Goal: Information Seeking & Learning: Learn about a topic

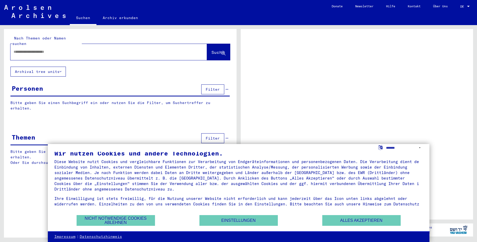
scroll to position [7, 0]
click at [118, 222] on button "Nicht notwendige Cookies ablehnen" at bounding box center [116, 220] width 78 height 11
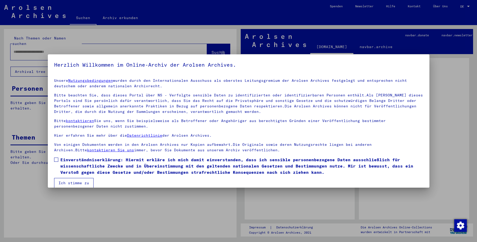
click at [435, 124] on div at bounding box center [238, 121] width 477 height 242
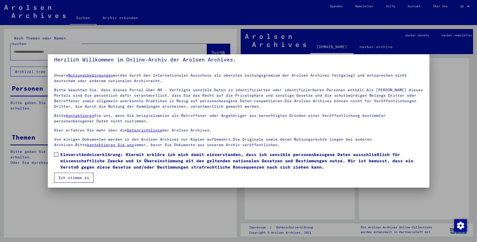
scroll to position [7, 0]
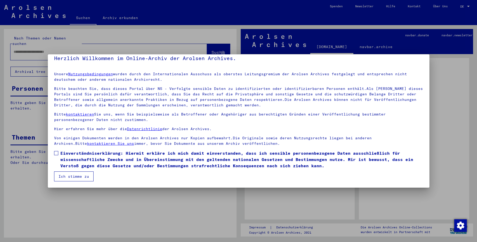
click at [75, 176] on button "Ich stimme zu" at bounding box center [73, 176] width 39 height 10
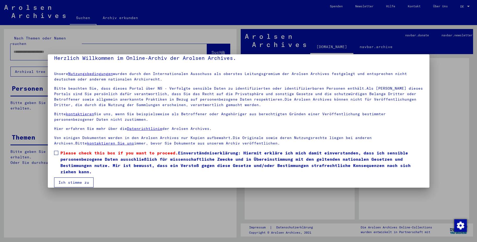
click at [75, 182] on button "Ich stimme zu" at bounding box center [73, 182] width 39 height 10
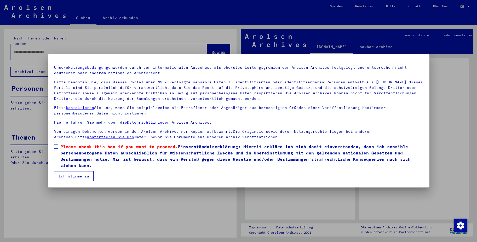
click at [54, 145] on mat-dialog-content "Unsere Nutzungsbedingungen wurden durch den Internationalen Ausschuss als obers…" at bounding box center [238, 121] width 381 height 120
click at [54, 142] on mat-dialog-content "Unsere Nutzungsbedingungen wurden durch den Internationalen Ausschuss als obers…" at bounding box center [238, 121] width 381 height 120
click at [55, 145] on span at bounding box center [56, 146] width 4 height 4
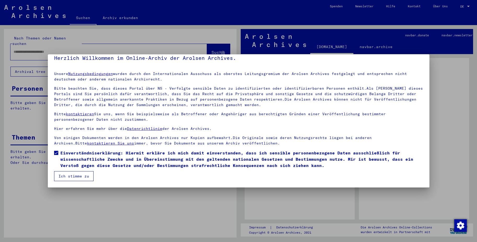
click at [72, 176] on button "Ich stimme zu" at bounding box center [73, 176] width 39 height 10
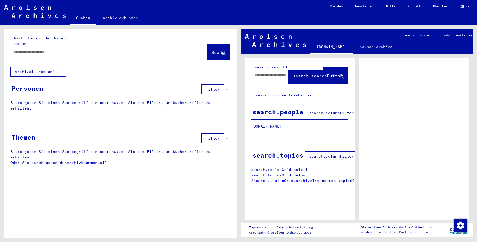
click at [212, 136] on span "Filter" at bounding box center [213, 138] width 14 height 5
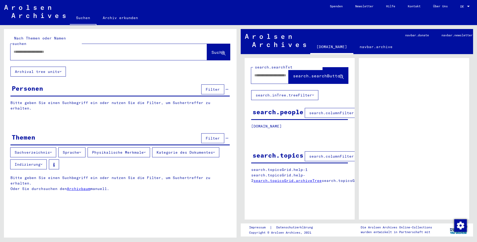
click at [74, 147] on button "Sprache" at bounding box center [71, 152] width 27 height 10
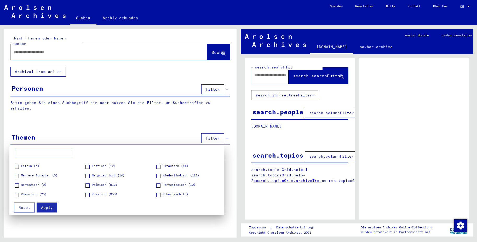
scroll to position [52, 0]
click at [111, 184] on span "Russisch (355)" at bounding box center [105, 185] width 26 height 5
click at [44, 207] on span "Apply" at bounding box center [47, 207] width 12 height 5
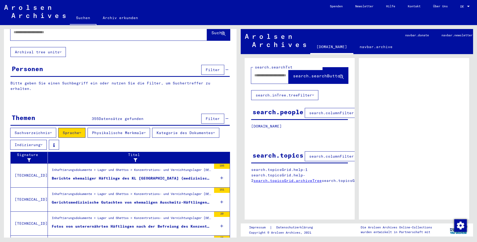
scroll to position [76, 0]
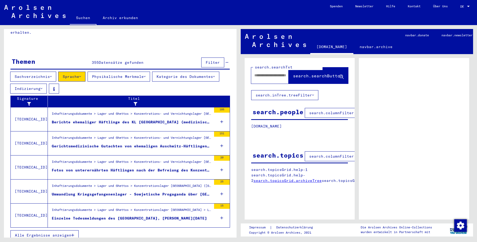
click at [162, 120] on figure "Berichte ehemaliger Häftlinge des KL [GEOGRAPHIC_DATA] (medizinische Versuche, …" at bounding box center [132, 123] width 160 height 8
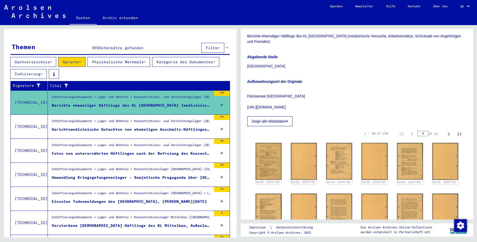
scroll to position [105, 0]
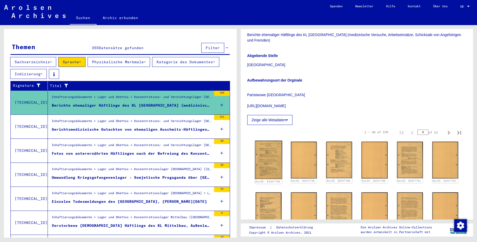
click at [271, 163] on img at bounding box center [268, 160] width 27 height 38
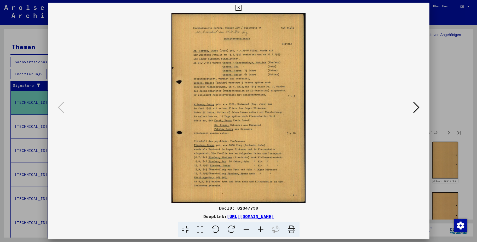
click at [417, 107] on icon at bounding box center [416, 107] width 6 height 13
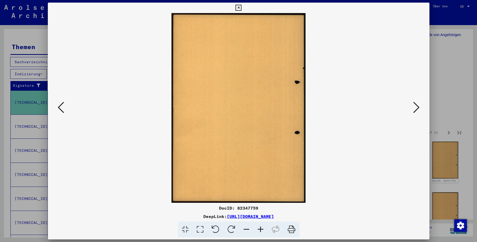
click at [260, 227] on icon at bounding box center [260, 230] width 14 height 16
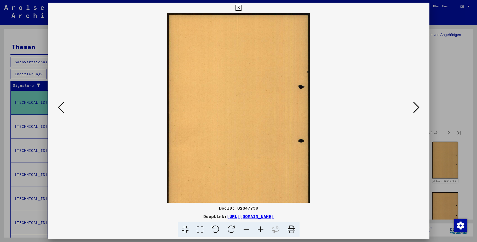
click at [260, 227] on icon at bounding box center [260, 230] width 14 height 16
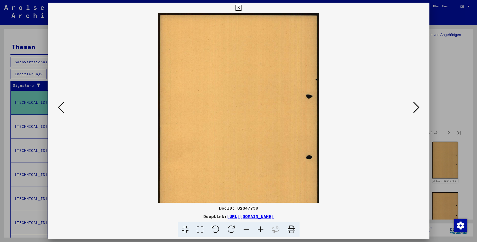
click at [416, 106] on icon at bounding box center [416, 107] width 6 height 13
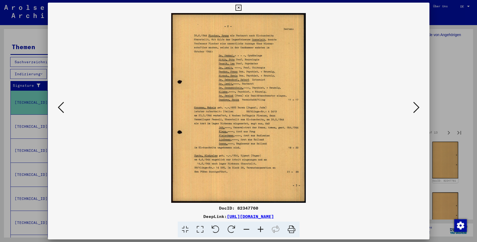
click at [259, 229] on icon at bounding box center [260, 230] width 14 height 16
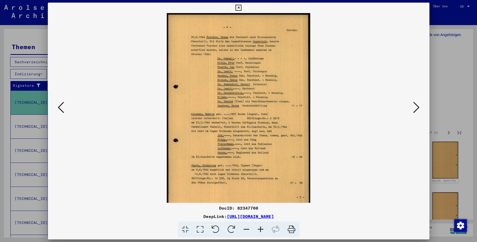
click at [259, 229] on icon at bounding box center [260, 230] width 14 height 16
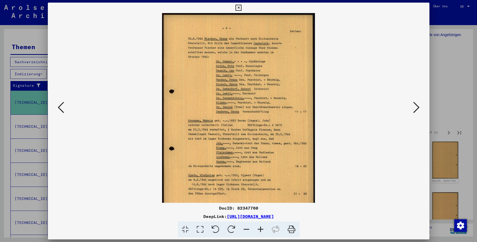
click at [259, 229] on icon at bounding box center [260, 230] width 14 height 16
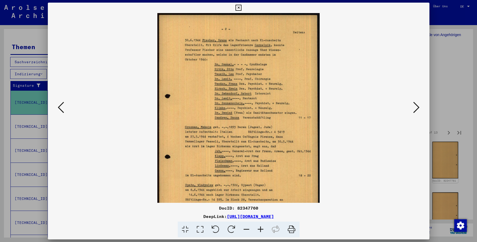
click at [259, 229] on icon at bounding box center [260, 230] width 14 height 16
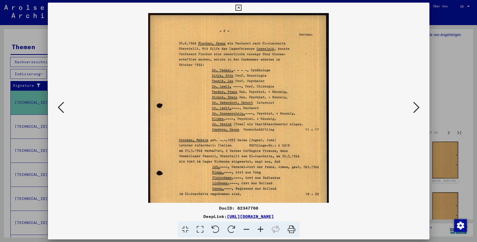
click at [259, 229] on icon at bounding box center [260, 230] width 14 height 16
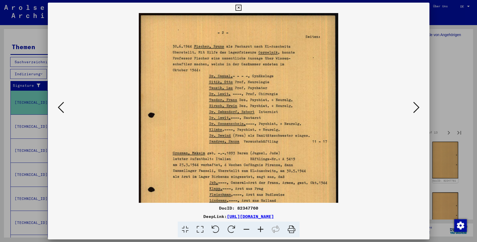
click at [259, 229] on icon at bounding box center [260, 230] width 14 height 16
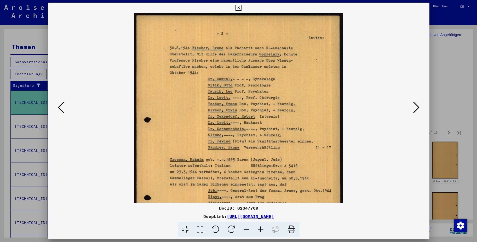
click at [259, 229] on icon at bounding box center [260, 230] width 14 height 16
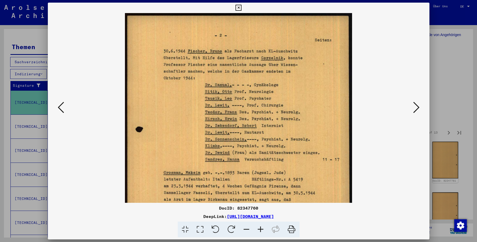
click at [415, 106] on icon at bounding box center [416, 107] width 6 height 13
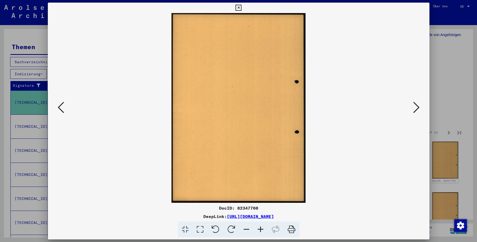
click at [415, 106] on icon at bounding box center [416, 107] width 6 height 13
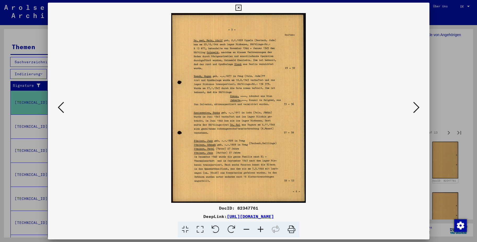
click at [415, 106] on icon at bounding box center [416, 107] width 6 height 13
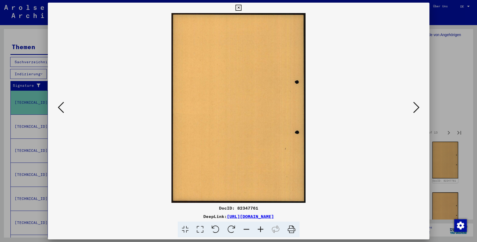
click at [415, 106] on icon at bounding box center [416, 107] width 6 height 13
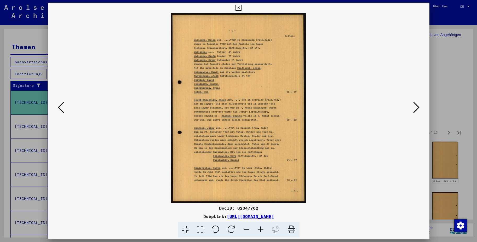
click at [415, 106] on icon at bounding box center [416, 107] width 6 height 13
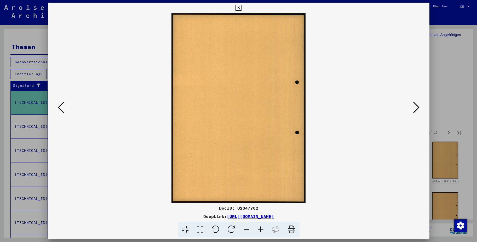
click at [415, 106] on icon at bounding box center [416, 107] width 6 height 13
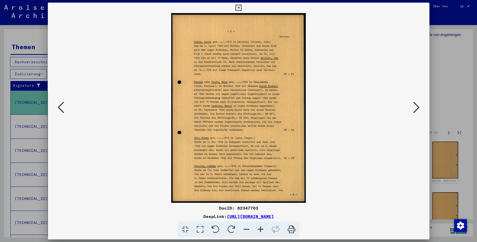
drag, startPoint x: 468, startPoint y: 96, endPoint x: 465, endPoint y: 94, distance: 3.0
click at [468, 96] on div at bounding box center [238, 121] width 477 height 242
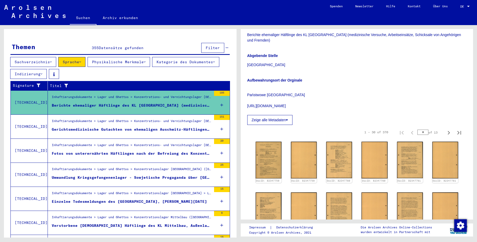
click at [443, 91] on p "Państwowe [GEOGRAPHIC_DATA] [URL][DOMAIN_NAME]" at bounding box center [356, 98] width 219 height 22
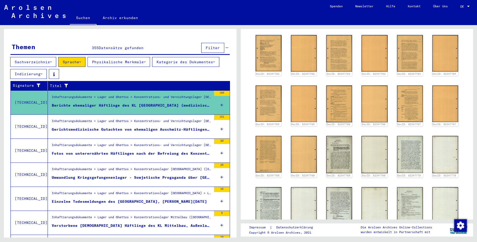
scroll to position [287, 0]
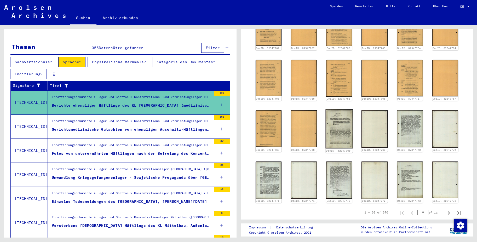
click at [340, 134] on img at bounding box center [339, 128] width 27 height 39
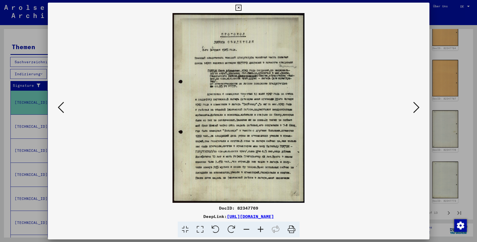
click at [258, 229] on icon at bounding box center [260, 230] width 14 height 16
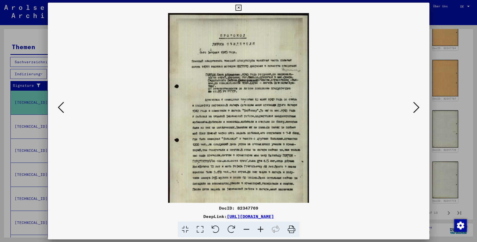
click at [258, 229] on icon at bounding box center [260, 230] width 14 height 16
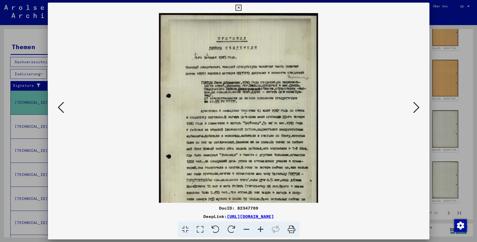
click at [258, 229] on icon at bounding box center [260, 230] width 14 height 16
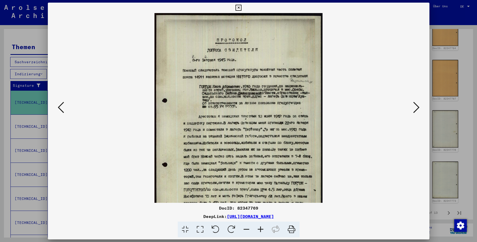
click at [258, 229] on icon at bounding box center [260, 230] width 14 height 16
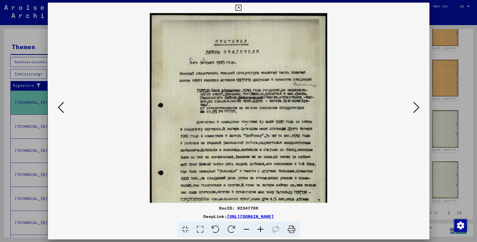
click at [258, 229] on icon at bounding box center [260, 230] width 14 height 16
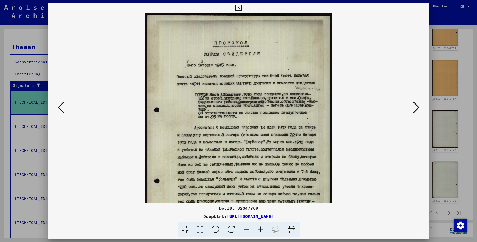
click at [258, 229] on icon at bounding box center [260, 230] width 14 height 16
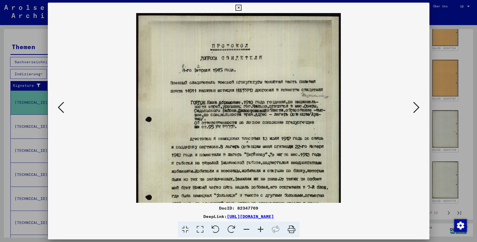
click at [258, 229] on icon at bounding box center [260, 230] width 14 height 16
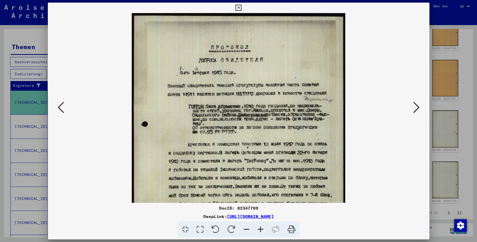
click at [258, 229] on icon at bounding box center [260, 230] width 14 height 16
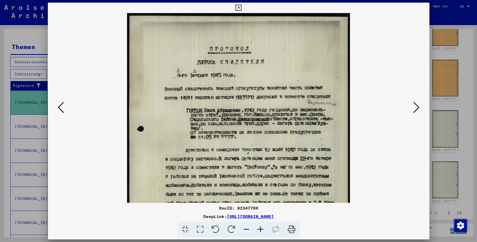
click at [258, 229] on icon at bounding box center [260, 230] width 14 height 16
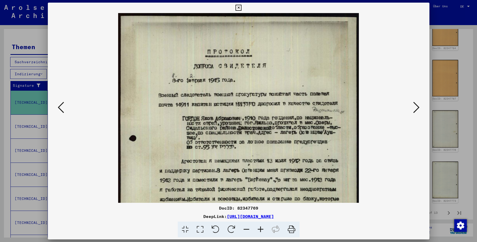
click at [258, 229] on icon at bounding box center [260, 230] width 14 height 16
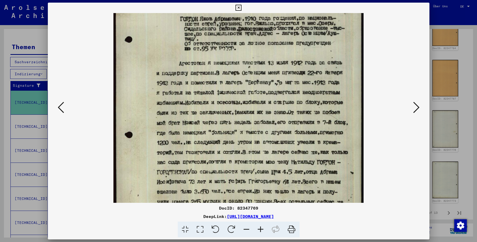
scroll to position [121, 0]
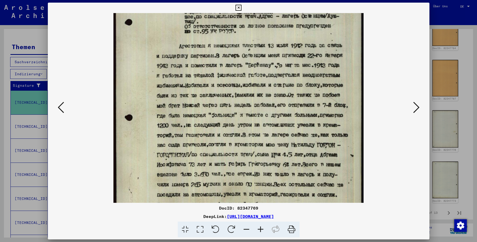
drag, startPoint x: 273, startPoint y: 155, endPoint x: 284, endPoint y: 41, distance: 114.7
click at [284, 41] on img at bounding box center [238, 71] width 250 height 359
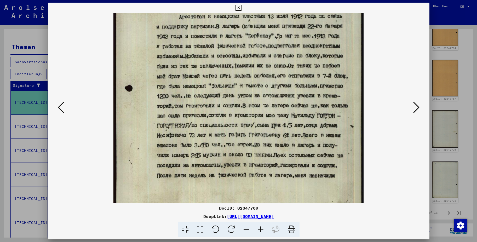
scroll to position [170, 0]
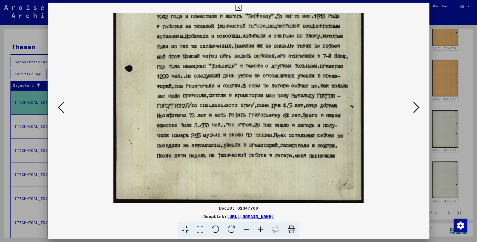
drag, startPoint x: 268, startPoint y: 123, endPoint x: 279, endPoint y: 49, distance: 75.0
click at [279, 49] on img at bounding box center [238, 22] width 250 height 359
click at [416, 109] on icon at bounding box center [416, 107] width 6 height 13
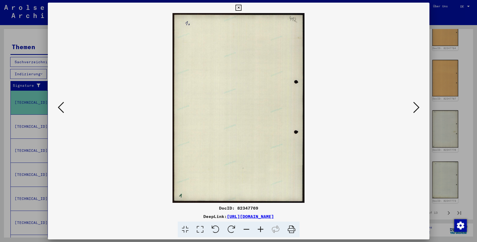
click at [416, 109] on icon at bounding box center [416, 107] width 6 height 13
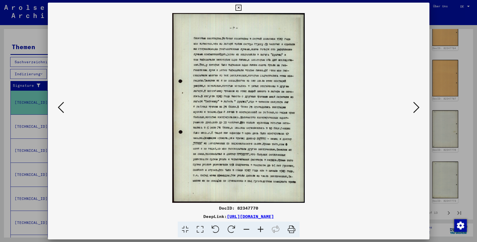
click at [261, 229] on icon at bounding box center [260, 230] width 14 height 16
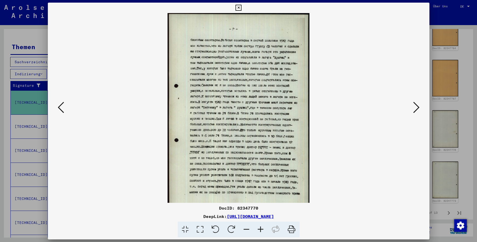
click at [260, 230] on icon at bounding box center [260, 230] width 14 height 16
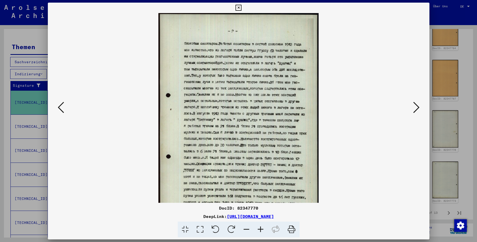
click at [260, 230] on icon at bounding box center [260, 230] width 14 height 16
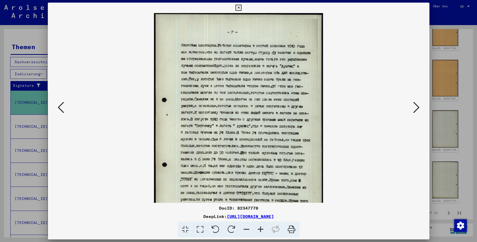
click at [260, 230] on icon at bounding box center [260, 230] width 14 height 16
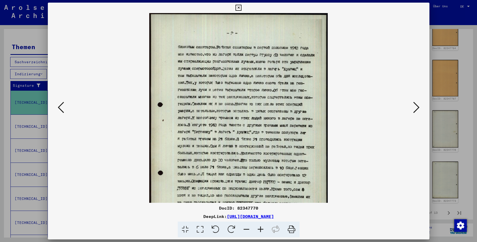
click at [260, 230] on icon at bounding box center [260, 230] width 14 height 16
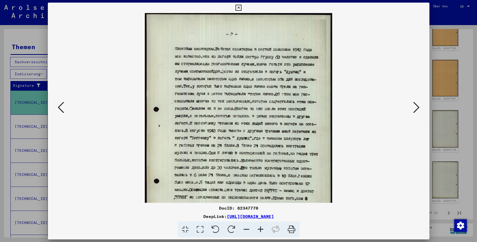
click at [260, 230] on icon at bounding box center [260, 230] width 14 height 16
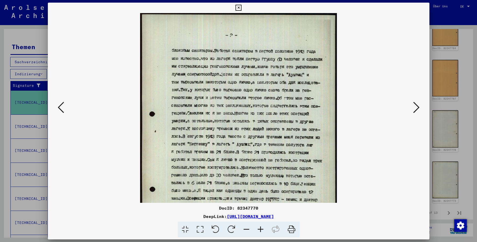
click at [260, 230] on icon at bounding box center [260, 230] width 14 height 16
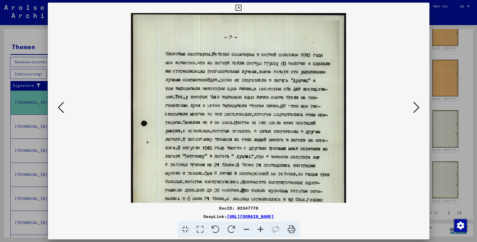
click at [260, 230] on icon at bounding box center [260, 230] width 14 height 16
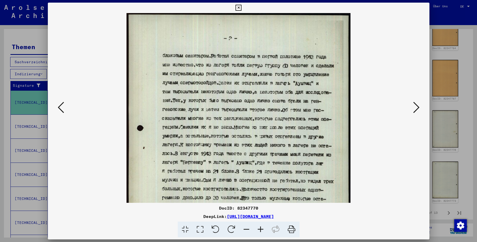
click at [260, 230] on icon at bounding box center [260, 230] width 14 height 16
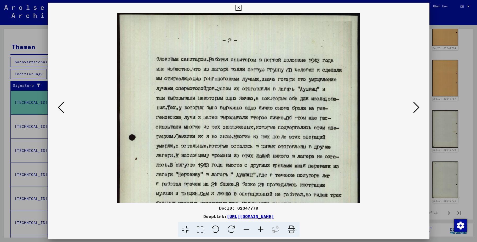
click at [260, 230] on icon at bounding box center [260, 230] width 14 height 16
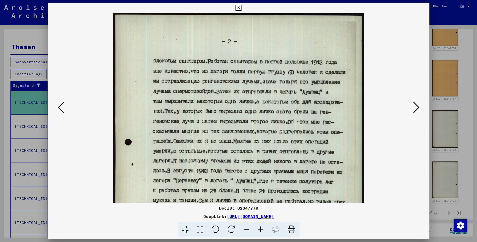
click at [260, 230] on icon at bounding box center [260, 230] width 14 height 16
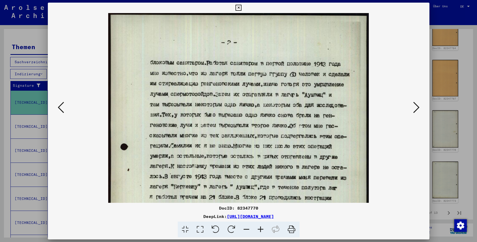
click at [260, 230] on icon at bounding box center [260, 230] width 14 height 16
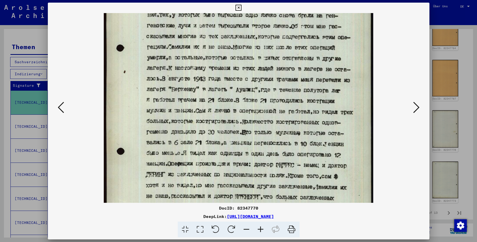
drag, startPoint x: 285, startPoint y: 166, endPoint x: 277, endPoint y: 62, distance: 104.8
click at [277, 62] on img at bounding box center [239, 103] width 270 height 386
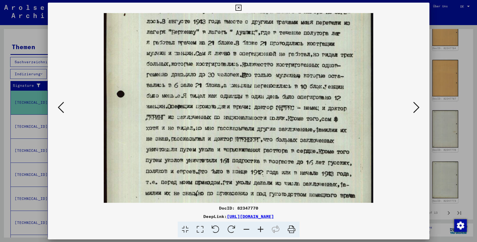
scroll to position [196, 0]
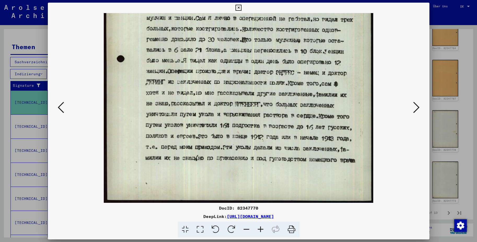
drag, startPoint x: 283, startPoint y: 150, endPoint x: 250, endPoint y: 42, distance: 112.9
click at [250, 42] on img at bounding box center [239, 10] width 270 height 386
click at [417, 109] on icon at bounding box center [416, 107] width 6 height 13
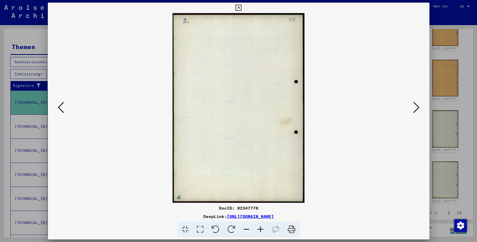
scroll to position [0, 0]
click at [417, 109] on icon at bounding box center [416, 107] width 6 height 13
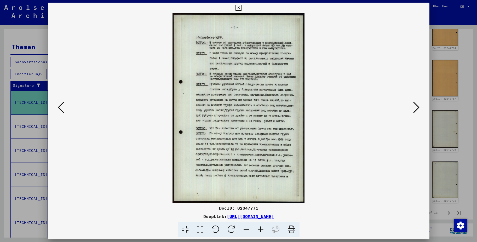
click at [262, 229] on icon at bounding box center [260, 230] width 14 height 16
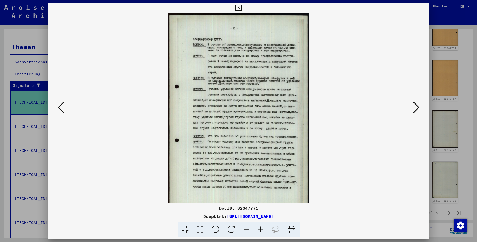
click at [261, 228] on icon at bounding box center [260, 230] width 14 height 16
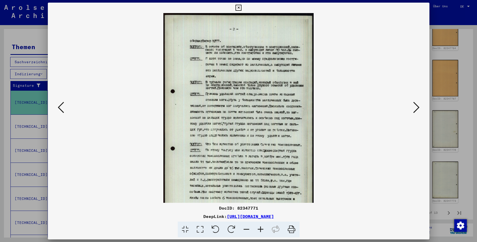
click at [261, 228] on icon at bounding box center [260, 230] width 14 height 16
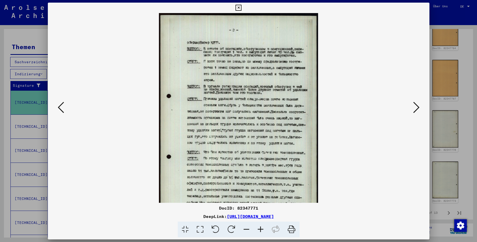
click at [261, 228] on icon at bounding box center [260, 230] width 14 height 16
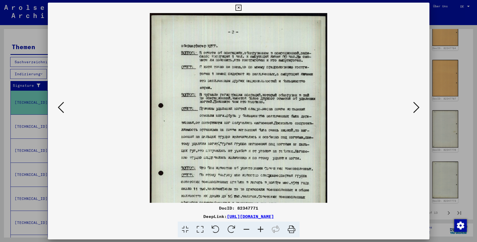
click at [261, 228] on icon at bounding box center [260, 230] width 14 height 16
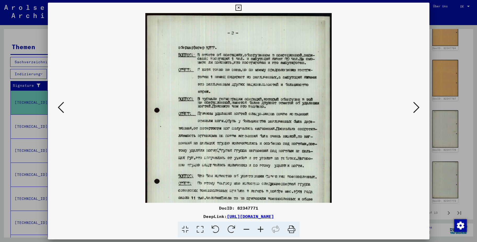
click at [261, 228] on icon at bounding box center [260, 230] width 14 height 16
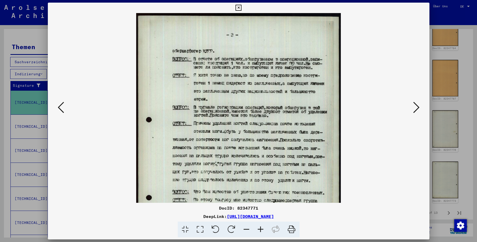
click at [261, 228] on icon at bounding box center [260, 230] width 14 height 16
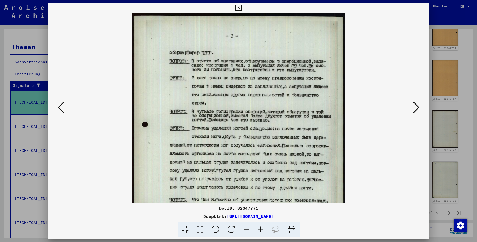
click at [261, 228] on icon at bounding box center [260, 230] width 14 height 16
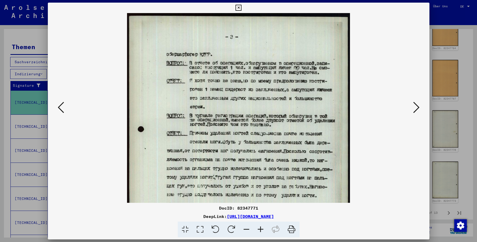
click at [261, 228] on icon at bounding box center [260, 230] width 14 height 16
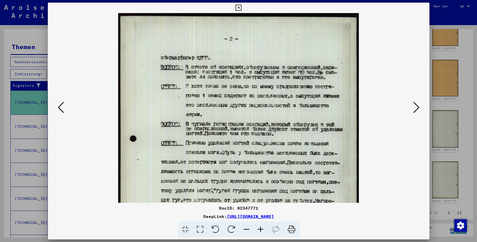
click at [261, 228] on icon at bounding box center [260, 230] width 14 height 16
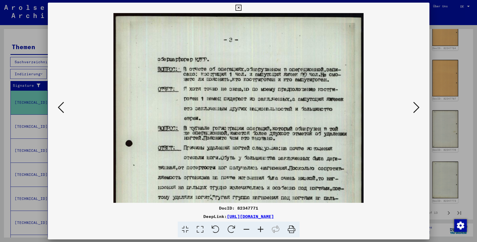
click at [261, 228] on icon at bounding box center [260, 230] width 14 height 16
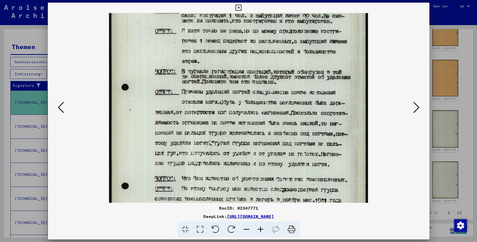
scroll to position [69, 0]
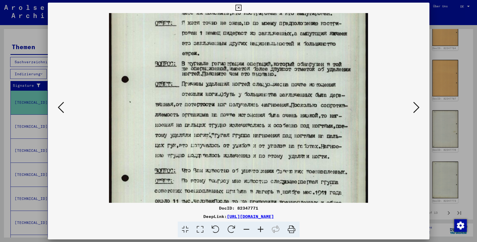
drag, startPoint x: 245, startPoint y: 133, endPoint x: 257, endPoint y: 64, distance: 69.7
click at [257, 64] on img at bounding box center [238, 130] width 259 height 373
click at [60, 110] on icon at bounding box center [61, 107] width 6 height 13
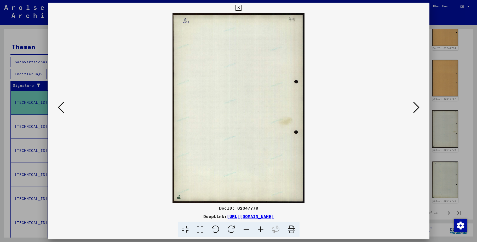
click at [60, 110] on icon at bounding box center [61, 107] width 6 height 13
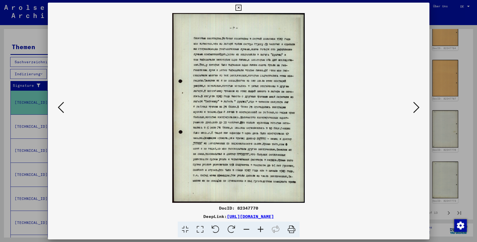
click at [60, 110] on icon at bounding box center [61, 107] width 6 height 13
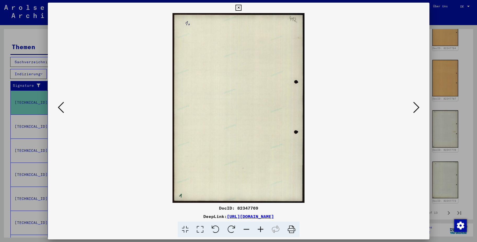
click at [60, 110] on icon at bounding box center [61, 107] width 6 height 13
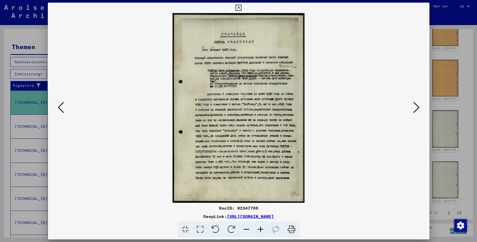
click at [261, 235] on icon at bounding box center [260, 230] width 14 height 16
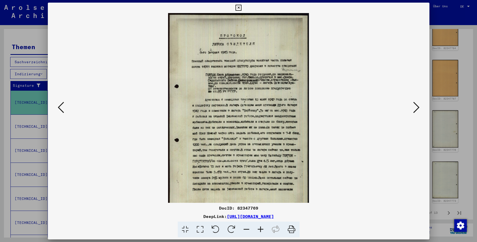
click at [261, 233] on icon at bounding box center [260, 230] width 14 height 16
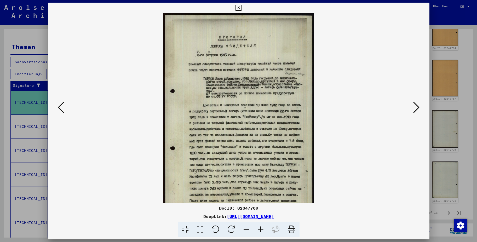
click at [261, 233] on icon at bounding box center [260, 230] width 14 height 16
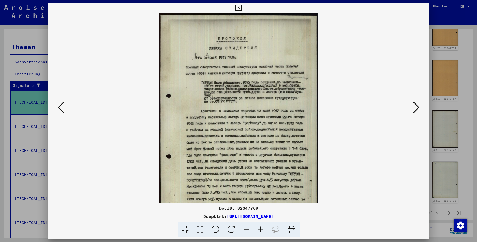
click at [261, 233] on icon at bounding box center [260, 230] width 14 height 16
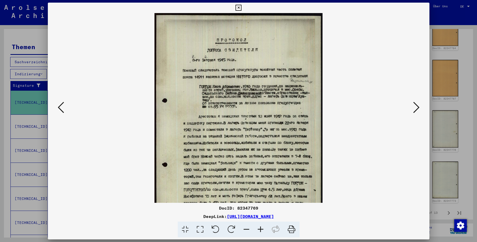
click at [261, 233] on icon at bounding box center [260, 230] width 14 height 16
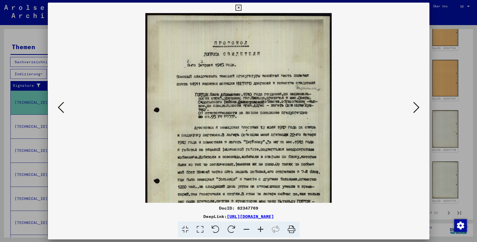
click at [261, 233] on icon at bounding box center [260, 230] width 14 height 16
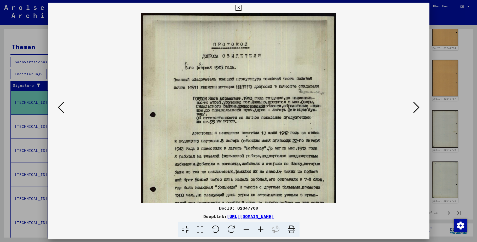
click at [261, 233] on icon at bounding box center [260, 230] width 14 height 16
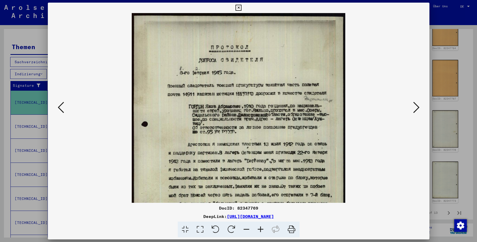
click at [261, 233] on icon at bounding box center [260, 230] width 14 height 16
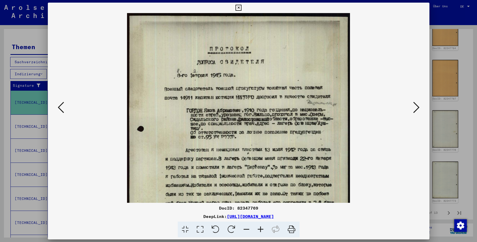
click at [261, 233] on icon at bounding box center [260, 230] width 14 height 16
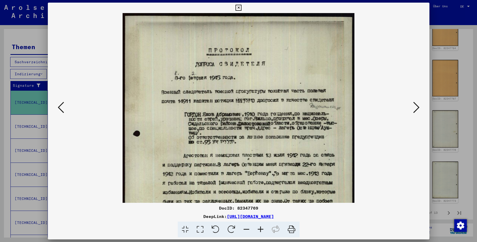
click at [261, 233] on icon at bounding box center [260, 230] width 14 height 16
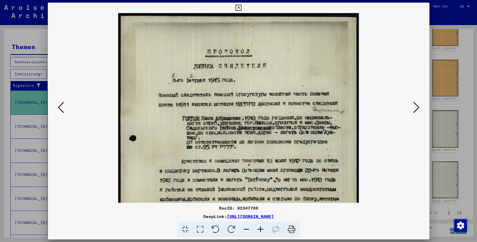
click at [415, 114] on button at bounding box center [415, 107] width 9 height 15
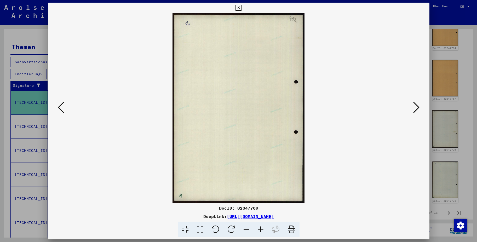
click at [415, 114] on button at bounding box center [415, 107] width 9 height 15
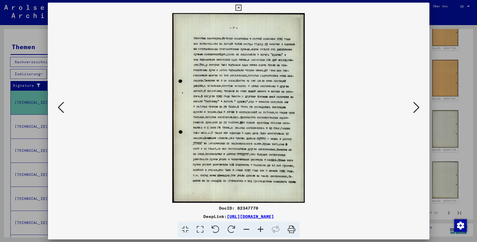
click at [415, 114] on button at bounding box center [415, 107] width 9 height 15
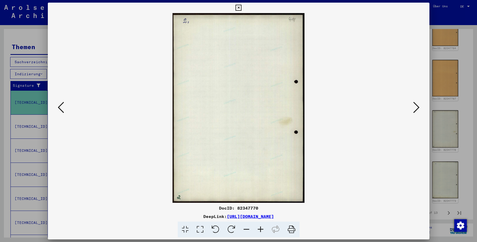
click at [415, 114] on button at bounding box center [415, 107] width 9 height 15
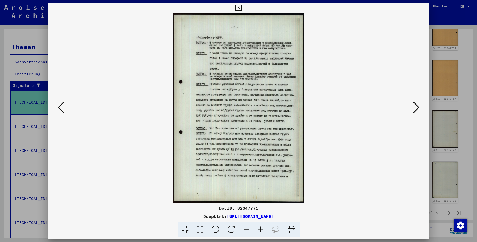
click at [415, 114] on button at bounding box center [415, 107] width 9 height 15
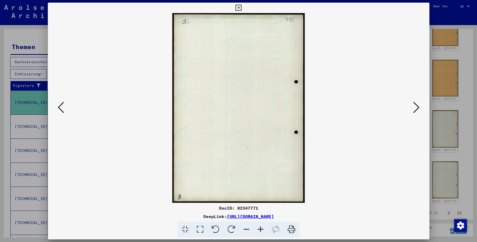
click at [415, 115] on button at bounding box center [415, 107] width 9 height 15
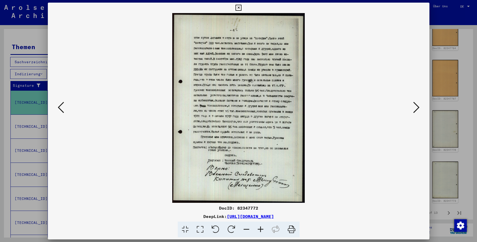
click at [262, 228] on icon at bounding box center [260, 230] width 14 height 16
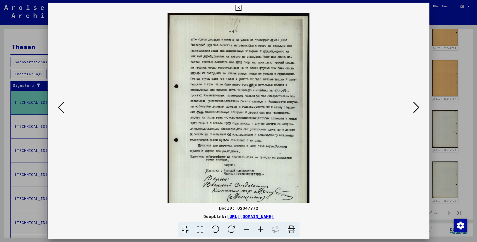
click at [263, 228] on icon at bounding box center [260, 230] width 14 height 16
click at [263, 227] on icon at bounding box center [260, 230] width 14 height 16
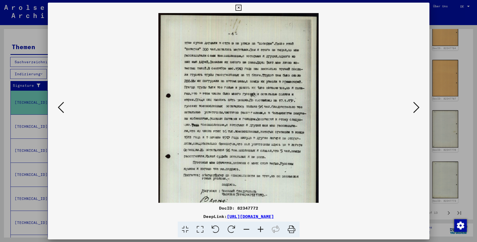
click at [264, 227] on icon at bounding box center [260, 230] width 14 height 16
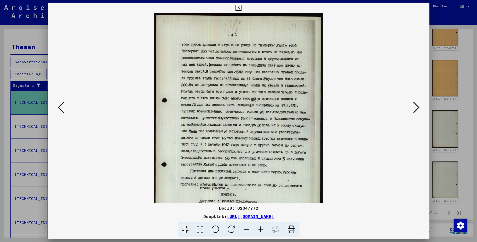
click at [264, 227] on icon at bounding box center [260, 230] width 14 height 16
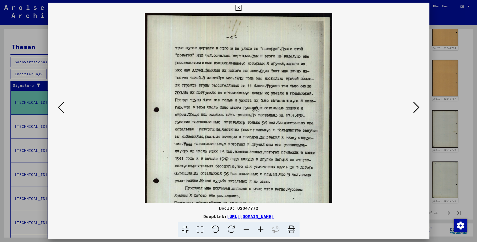
click at [264, 227] on icon at bounding box center [260, 230] width 14 height 16
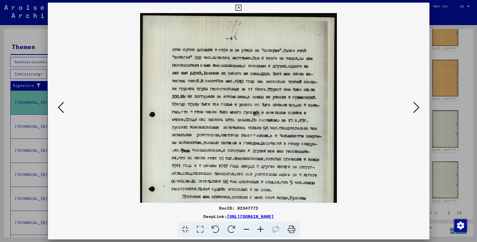
click at [264, 227] on icon at bounding box center [260, 230] width 14 height 16
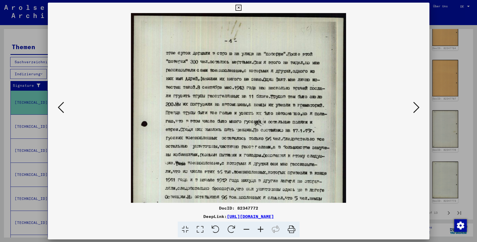
click at [264, 227] on icon at bounding box center [260, 230] width 14 height 16
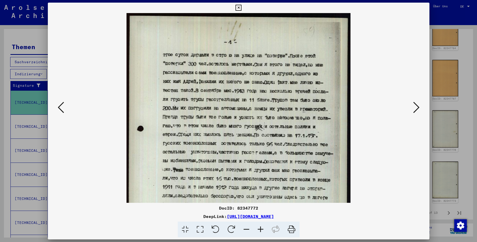
click at [264, 227] on icon at bounding box center [260, 230] width 14 height 16
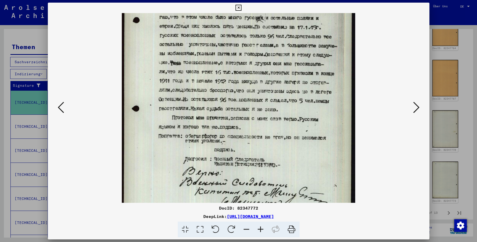
scroll to position [116, 0]
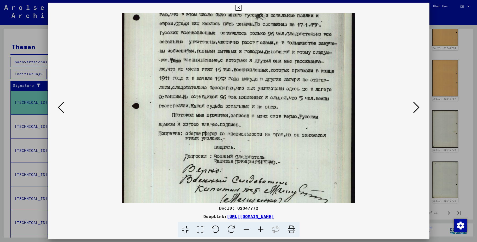
drag, startPoint x: 244, startPoint y: 132, endPoint x: 262, endPoint y: 30, distance: 103.1
click at [262, 30] on img at bounding box center [238, 63] width 233 height 333
click at [414, 112] on icon at bounding box center [416, 107] width 6 height 13
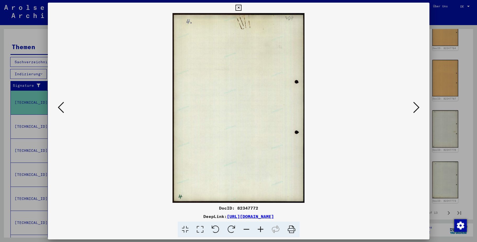
click at [414, 112] on icon at bounding box center [416, 107] width 6 height 13
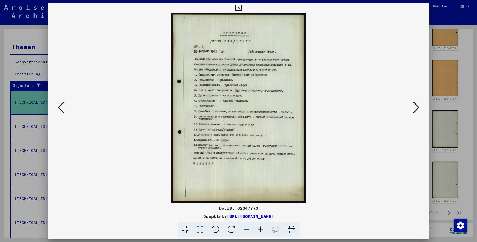
click at [260, 230] on icon at bounding box center [260, 230] width 14 height 16
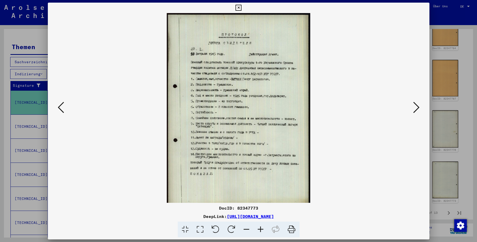
click at [260, 230] on icon at bounding box center [260, 230] width 14 height 16
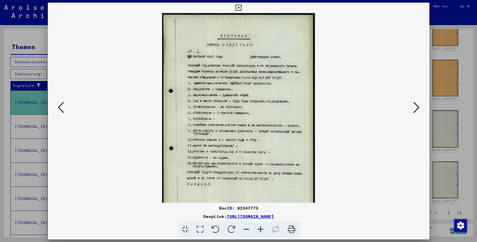
click at [260, 230] on icon at bounding box center [260, 230] width 14 height 16
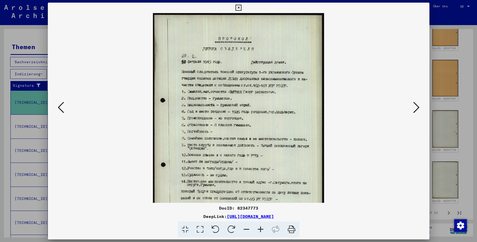
click at [260, 230] on icon at bounding box center [260, 230] width 14 height 16
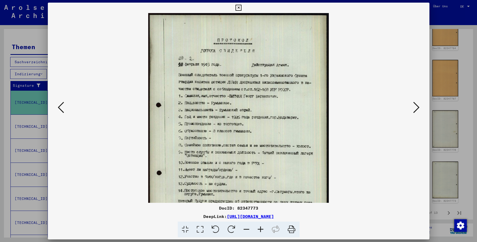
click at [260, 230] on icon at bounding box center [260, 230] width 14 height 16
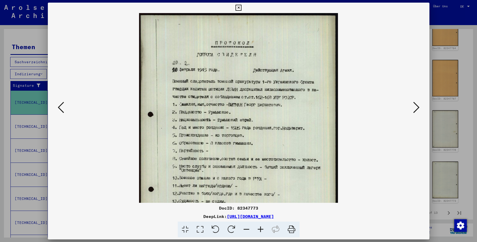
click at [260, 230] on icon at bounding box center [260, 230] width 14 height 16
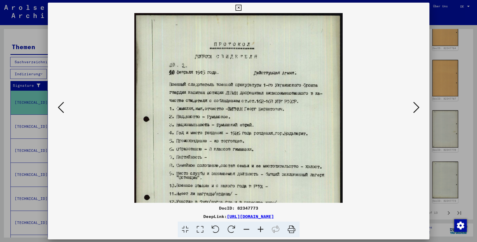
click at [260, 230] on icon at bounding box center [260, 230] width 14 height 16
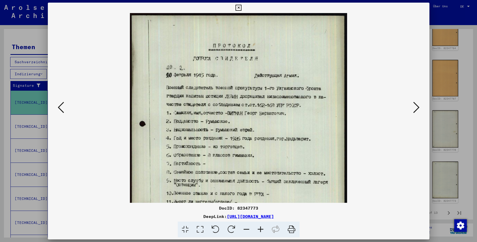
click at [260, 230] on icon at bounding box center [260, 230] width 14 height 16
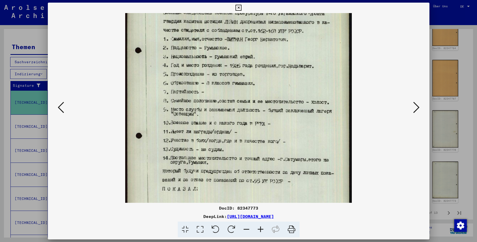
scroll to position [88, 0]
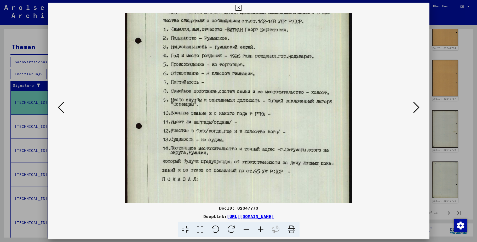
drag, startPoint x: 243, startPoint y: 133, endPoint x: 237, endPoint y: 72, distance: 61.5
click at [237, 72] on img at bounding box center [238, 85] width 227 height 320
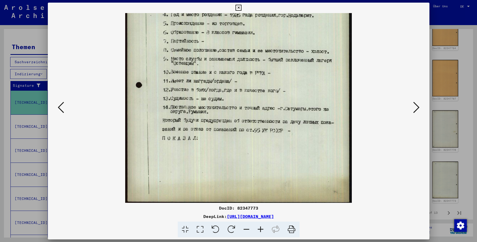
scroll to position [129, 0]
drag, startPoint x: 221, startPoint y: 93, endPoint x: 230, endPoint y: 51, distance: 42.3
click at [230, 51] on img at bounding box center [238, 44] width 227 height 320
click at [419, 107] on icon at bounding box center [416, 107] width 6 height 13
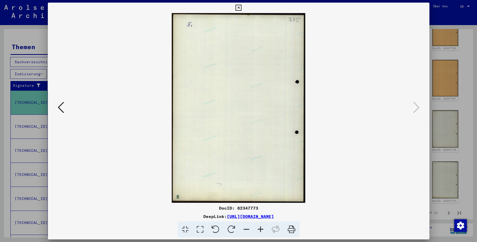
scroll to position [0, 0]
drag, startPoint x: 423, startPoint y: 105, endPoint x: 419, endPoint y: 107, distance: 4.9
click at [422, 106] on div at bounding box center [238, 108] width 381 height 190
click at [61, 108] on icon at bounding box center [61, 107] width 6 height 13
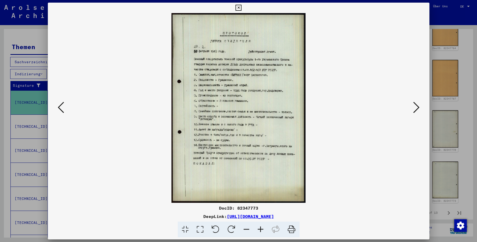
click at [61, 108] on icon at bounding box center [61, 107] width 6 height 13
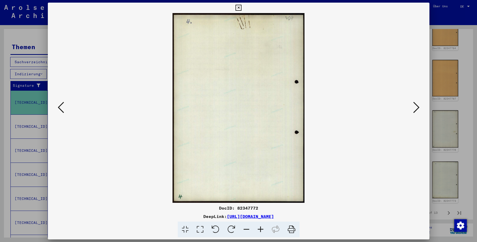
click at [61, 108] on icon at bounding box center [61, 107] width 6 height 13
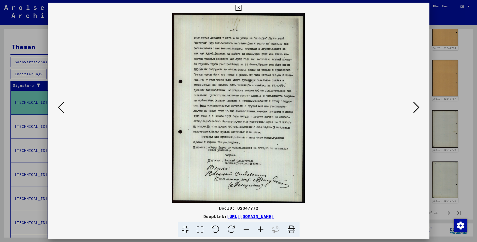
click at [236, 9] on icon at bounding box center [238, 8] width 6 height 6
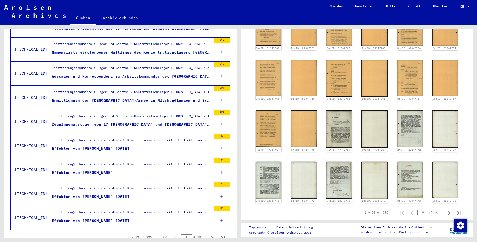
scroll to position [554, 0]
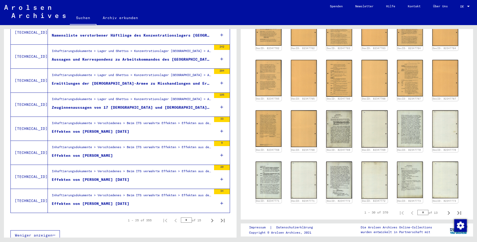
click at [98, 169] on div "Inhaftierungsdokumente > Verschiedenes > Beim ITS verwahrte Effekten > Effekten…" at bounding box center [132, 172] width 160 height 7
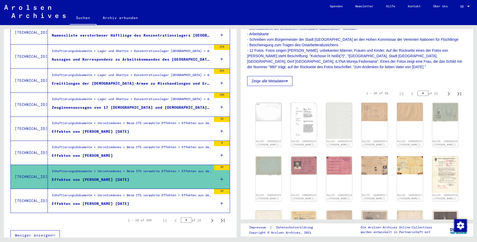
scroll to position [131, 0]
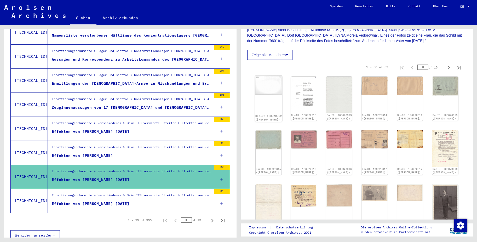
click at [269, 98] on div "DocID: 108020312 ([PERSON_NAME])" at bounding box center [268, 99] width 27 height 47
click at [307, 93] on img at bounding box center [303, 95] width 27 height 38
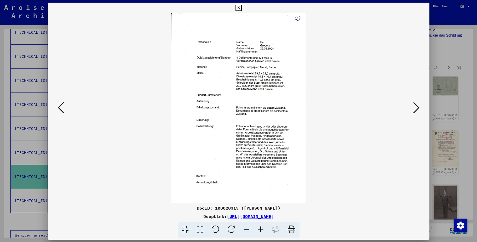
click at [307, 93] on img at bounding box center [239, 108] width 346 height 190
click at [426, 110] on div at bounding box center [238, 108] width 381 height 190
click at [412, 107] on button at bounding box center [415, 107] width 9 height 15
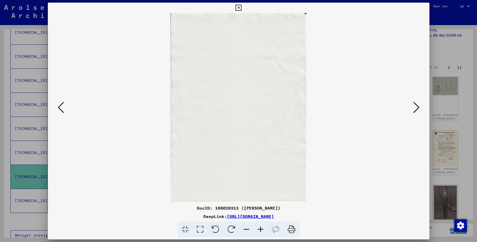
click at [412, 106] on button at bounding box center [415, 107] width 9 height 15
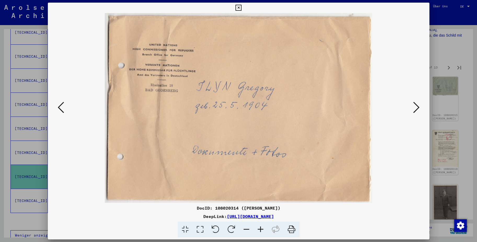
click at [411, 107] on button at bounding box center [415, 107] width 9 height 15
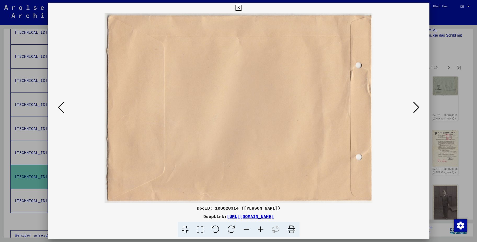
click at [411, 107] on button at bounding box center [415, 107] width 9 height 15
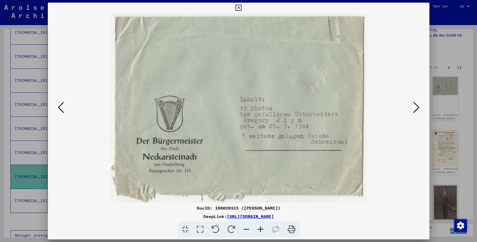
click at [411, 107] on button at bounding box center [415, 107] width 9 height 15
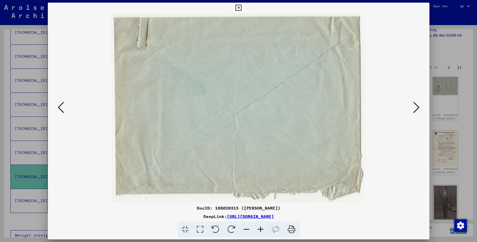
click at [411, 107] on button at bounding box center [415, 107] width 9 height 15
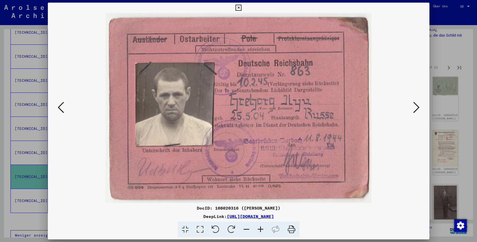
click at [411, 107] on button at bounding box center [415, 107] width 9 height 15
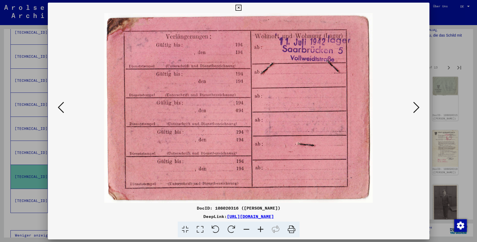
click at [411, 107] on button at bounding box center [415, 107] width 9 height 15
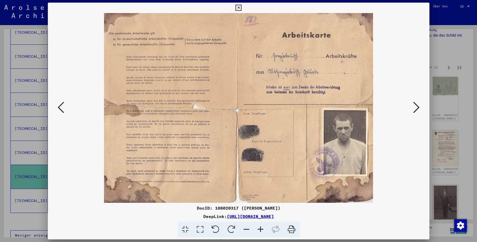
click at [411, 107] on button at bounding box center [415, 107] width 9 height 15
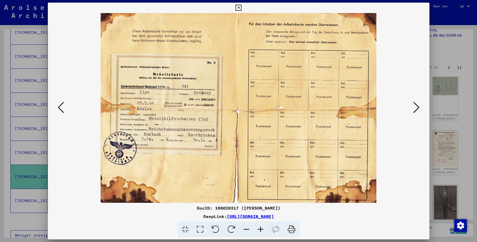
click at [411, 107] on button at bounding box center [415, 107] width 9 height 15
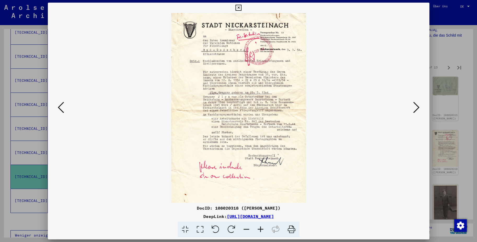
click at [411, 107] on button at bounding box center [415, 107] width 9 height 15
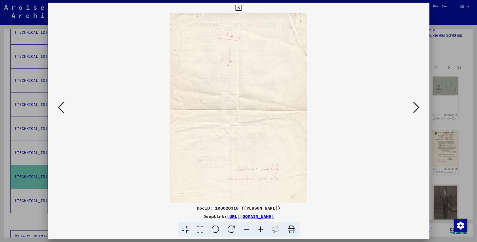
click at [411, 107] on button at bounding box center [415, 107] width 9 height 15
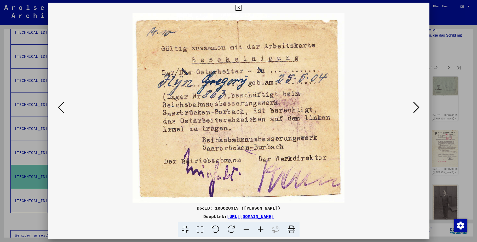
click at [414, 107] on icon at bounding box center [416, 107] width 6 height 13
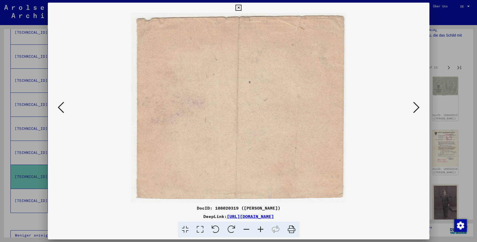
click at [414, 107] on icon at bounding box center [416, 107] width 6 height 13
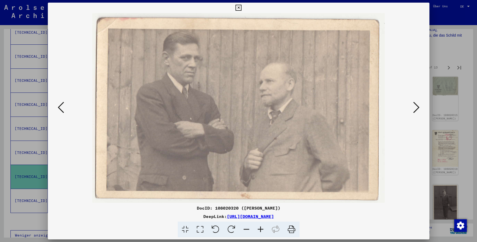
click at [414, 107] on icon at bounding box center [416, 107] width 6 height 13
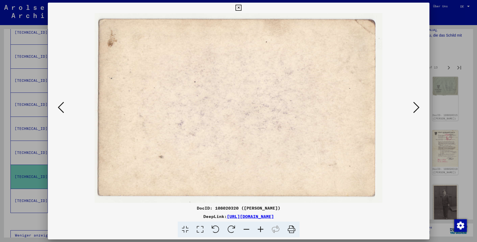
click at [414, 107] on icon at bounding box center [416, 107] width 6 height 13
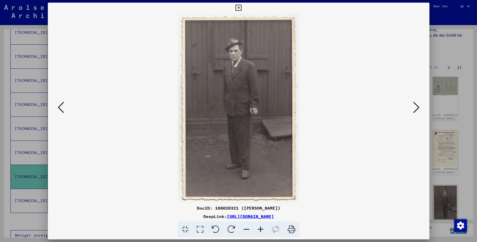
click at [414, 107] on icon at bounding box center [416, 107] width 6 height 13
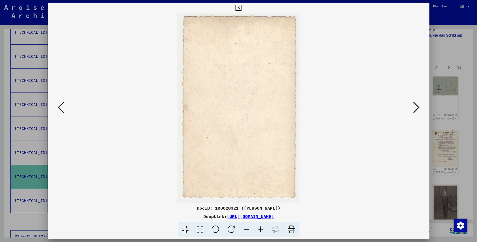
click at [414, 107] on icon at bounding box center [416, 107] width 6 height 13
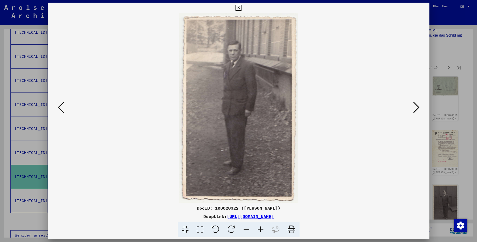
click at [414, 107] on icon at bounding box center [416, 107] width 6 height 13
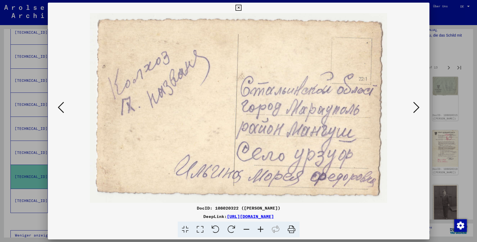
click at [414, 107] on icon at bounding box center [416, 107] width 6 height 13
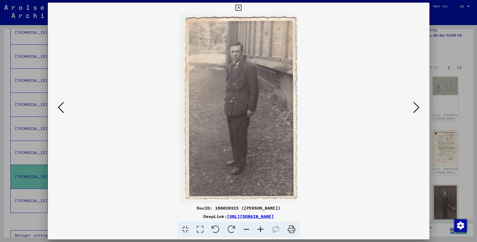
click at [414, 107] on icon at bounding box center [416, 107] width 6 height 13
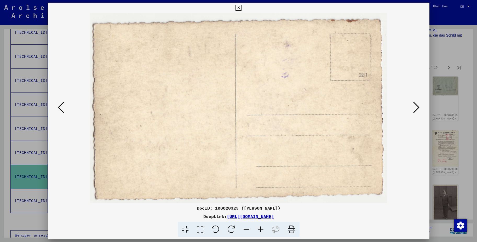
click at [414, 107] on icon at bounding box center [416, 107] width 6 height 13
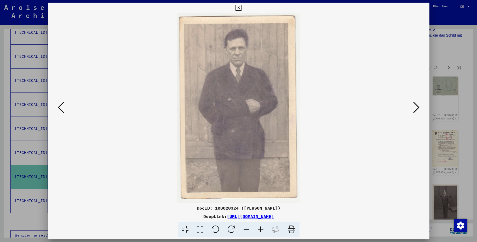
click at [414, 107] on icon at bounding box center [416, 107] width 6 height 13
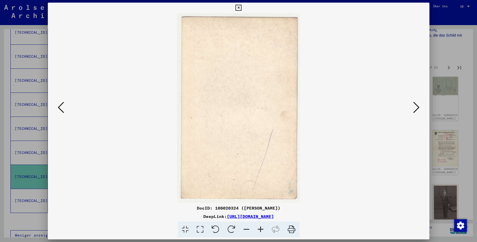
click at [414, 107] on icon at bounding box center [416, 107] width 6 height 13
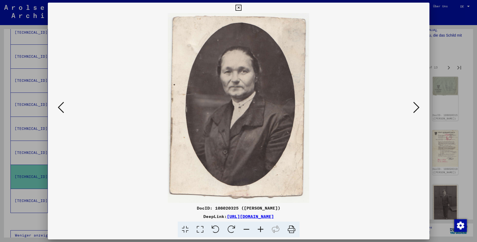
click at [414, 107] on icon at bounding box center [416, 107] width 6 height 13
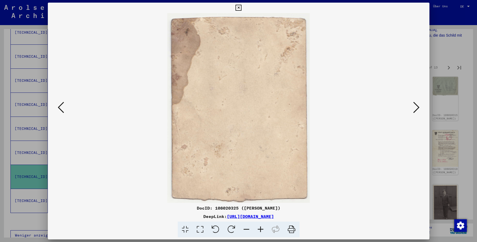
click at [414, 107] on icon at bounding box center [416, 107] width 6 height 13
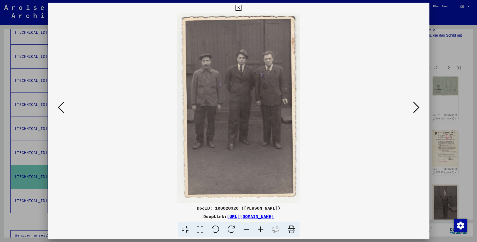
click at [414, 107] on icon at bounding box center [416, 107] width 6 height 13
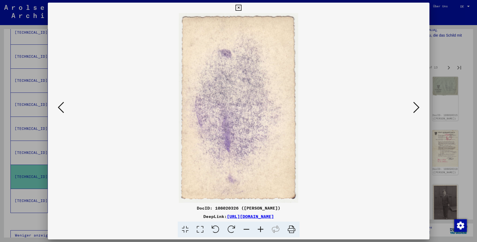
click at [414, 107] on icon at bounding box center [416, 107] width 6 height 13
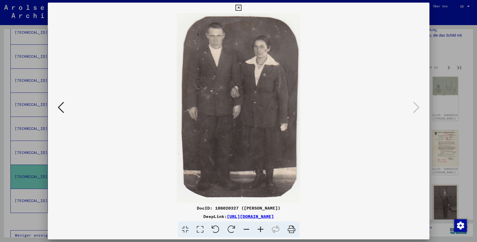
click at [437, 52] on div at bounding box center [238, 121] width 477 height 242
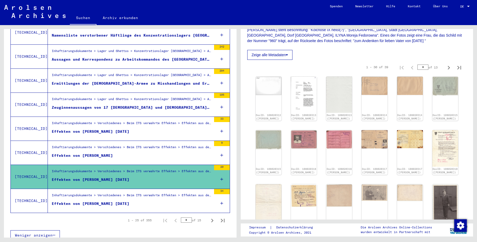
click at [90, 195] on figure "Inhaftierungsdokumente > Verschiedenes > Beim ITS verwahrte Effekten > Effekten…" at bounding box center [132, 197] width 160 height 8
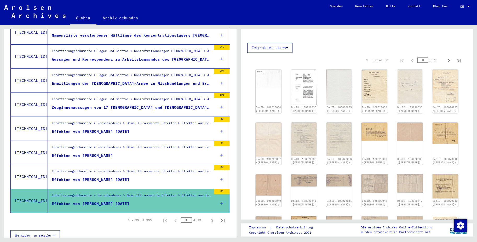
scroll to position [183, 0]
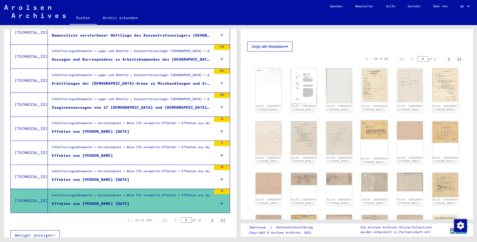
click at [373, 136] on img at bounding box center [374, 129] width 27 height 19
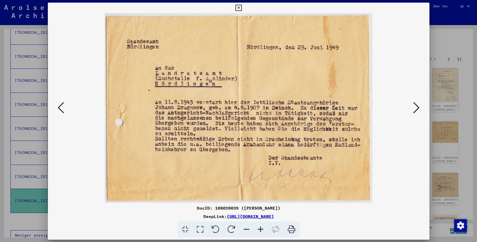
click at [373, 136] on img at bounding box center [239, 108] width 346 height 190
click at [413, 105] on icon at bounding box center [416, 107] width 6 height 13
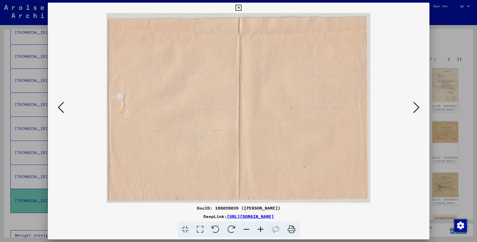
click at [413, 105] on icon at bounding box center [416, 107] width 6 height 13
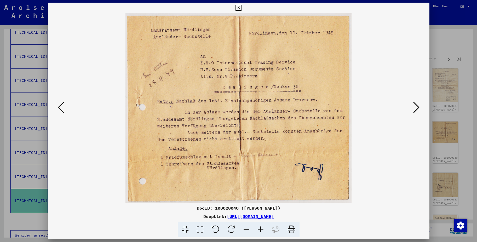
click at [413, 105] on icon at bounding box center [416, 107] width 6 height 13
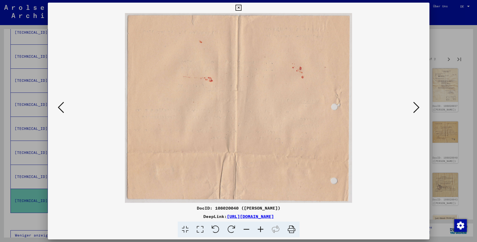
click at [413, 105] on icon at bounding box center [416, 107] width 6 height 13
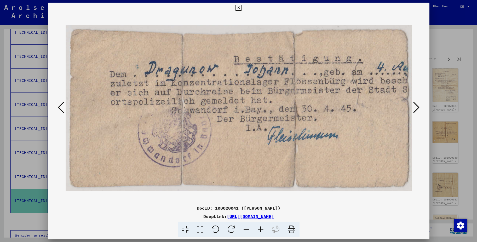
click at [413, 105] on icon at bounding box center [416, 107] width 6 height 13
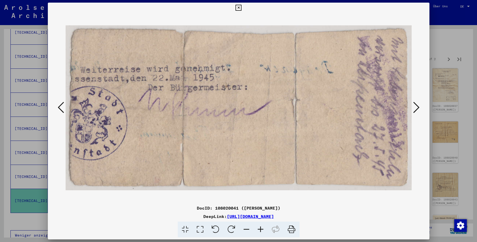
click at [413, 105] on icon at bounding box center [416, 107] width 6 height 13
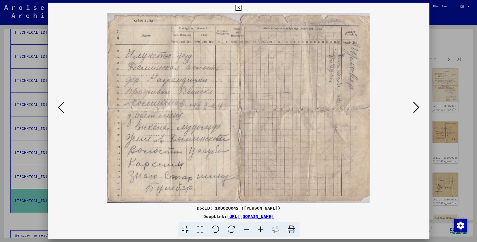
click at [413, 105] on icon at bounding box center [416, 107] width 6 height 13
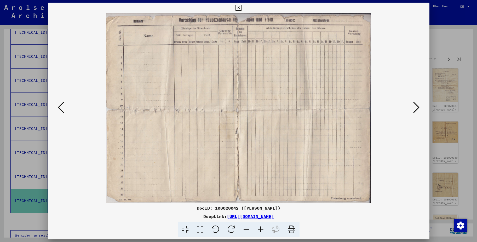
click at [413, 105] on icon at bounding box center [416, 107] width 6 height 13
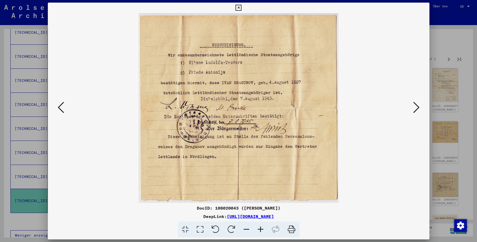
click at [413, 105] on icon at bounding box center [416, 107] width 6 height 13
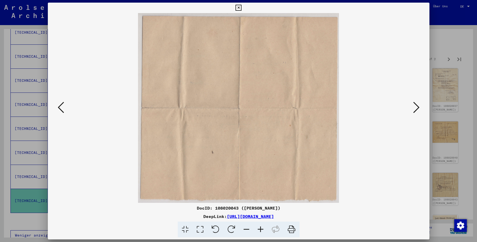
click at [413, 105] on icon at bounding box center [416, 107] width 6 height 13
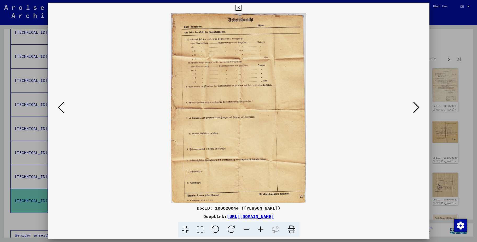
click at [413, 105] on icon at bounding box center [416, 107] width 6 height 13
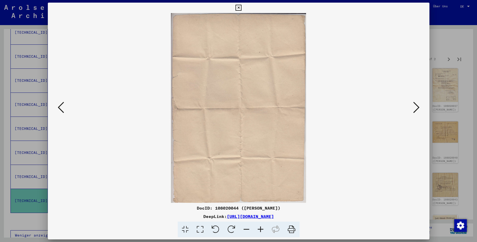
click at [413, 105] on icon at bounding box center [416, 107] width 6 height 13
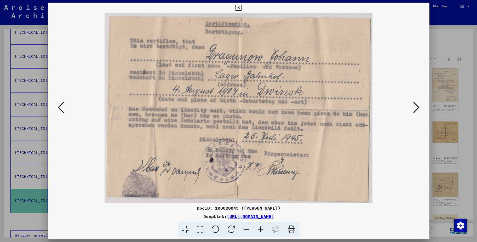
click at [413, 106] on icon at bounding box center [416, 107] width 6 height 13
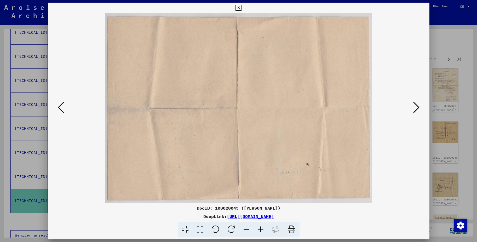
click at [413, 106] on icon at bounding box center [416, 107] width 6 height 13
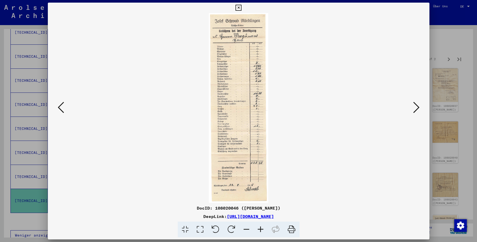
click at [413, 106] on icon at bounding box center [416, 107] width 6 height 13
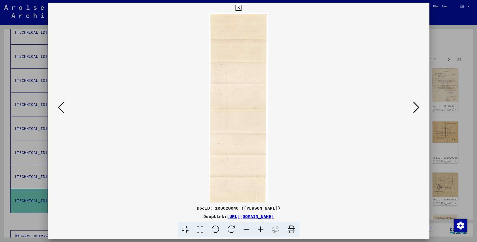
click at [413, 106] on icon at bounding box center [416, 107] width 6 height 13
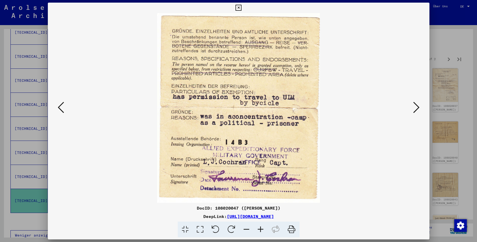
click at [413, 106] on icon at bounding box center [416, 107] width 6 height 13
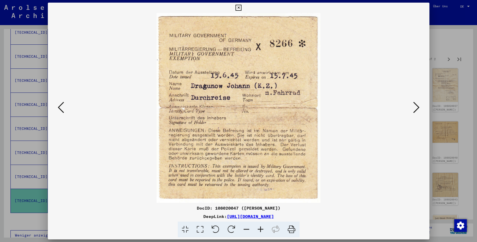
click at [413, 106] on icon at bounding box center [416, 107] width 6 height 13
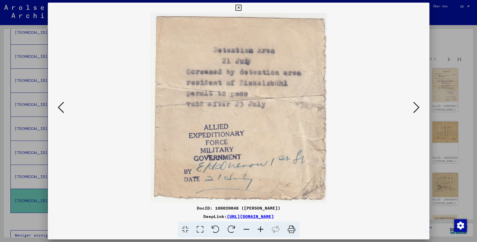
click at [65, 109] on button at bounding box center [60, 107] width 9 height 15
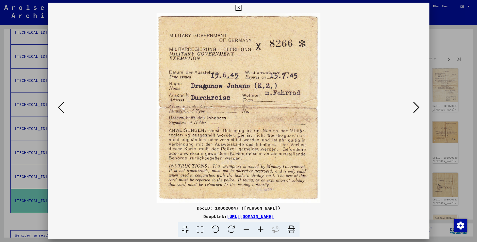
click at [415, 106] on icon at bounding box center [416, 107] width 6 height 13
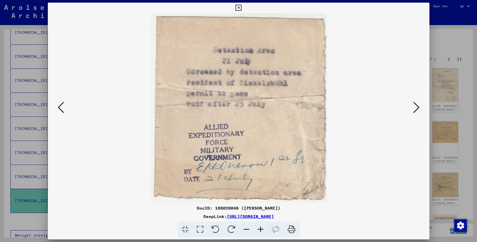
click at [415, 106] on icon at bounding box center [416, 107] width 6 height 13
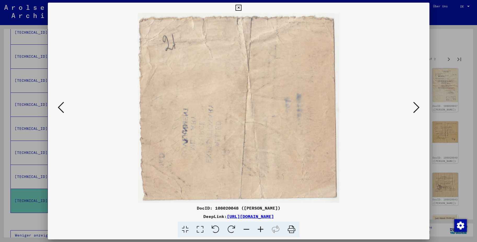
click at [415, 106] on icon at bounding box center [416, 107] width 6 height 13
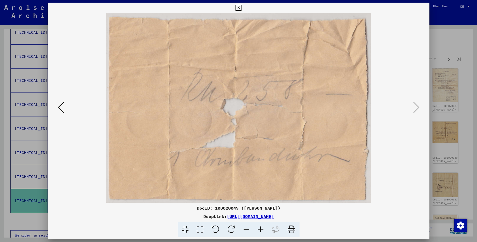
click at [395, 130] on img at bounding box center [239, 108] width 346 height 190
click at [65, 106] on button at bounding box center [60, 107] width 9 height 15
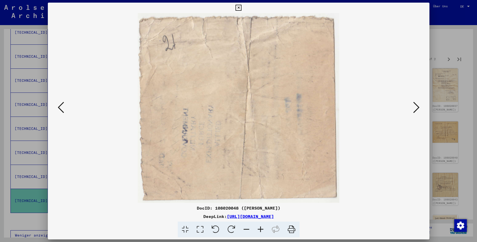
click at [65, 106] on button at bounding box center [60, 107] width 9 height 15
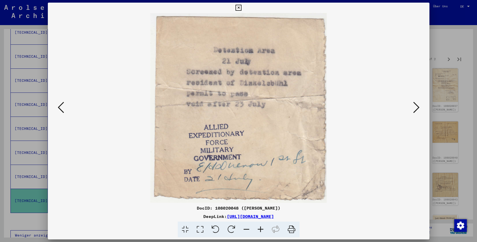
click at [65, 106] on button at bounding box center [60, 107] width 9 height 15
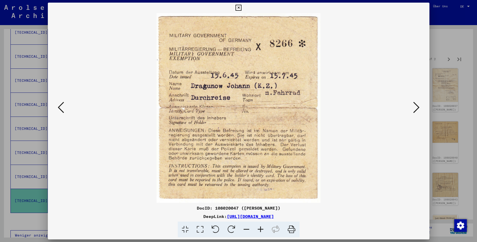
click at [65, 106] on button at bounding box center [60, 107] width 9 height 15
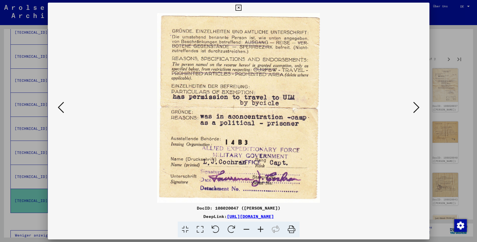
click at [65, 106] on button at bounding box center [60, 107] width 9 height 15
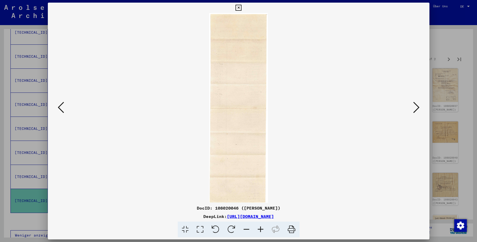
drag, startPoint x: 65, startPoint y: 106, endPoint x: 68, endPoint y: 107, distance: 3.3
click at [68, 107] on div at bounding box center [238, 108] width 381 height 190
click at [60, 106] on icon at bounding box center [61, 107] width 6 height 13
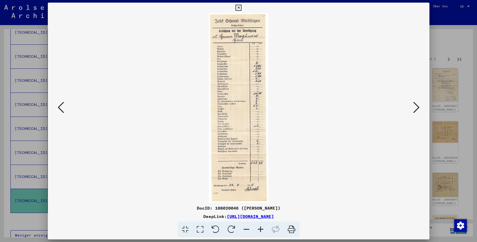
click at [60, 106] on icon at bounding box center [61, 107] width 6 height 13
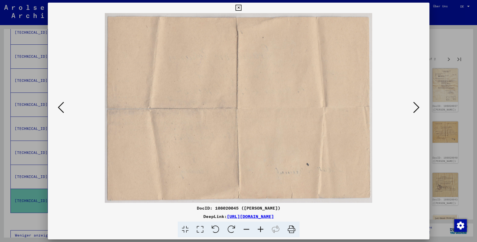
click at [60, 106] on icon at bounding box center [61, 107] width 6 height 13
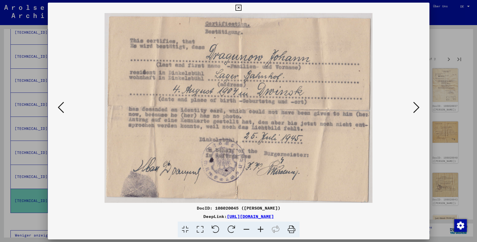
click at [61, 105] on icon at bounding box center [61, 107] width 6 height 13
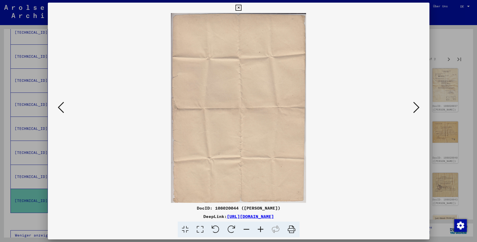
click at [61, 105] on icon at bounding box center [61, 107] width 6 height 13
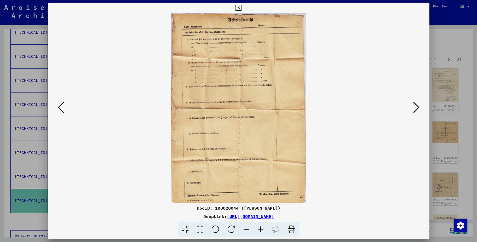
click at [61, 105] on icon at bounding box center [61, 107] width 6 height 13
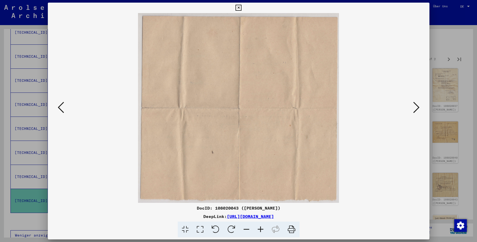
click at [61, 105] on icon at bounding box center [61, 107] width 6 height 13
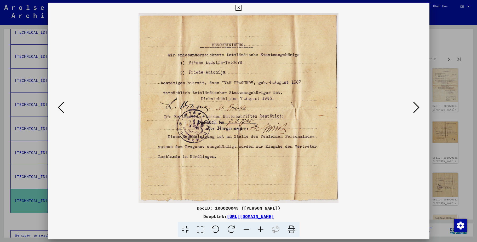
click at [61, 105] on icon at bounding box center [61, 107] width 6 height 13
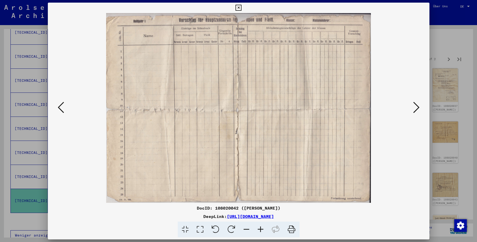
click at [61, 105] on icon at bounding box center [61, 107] width 6 height 13
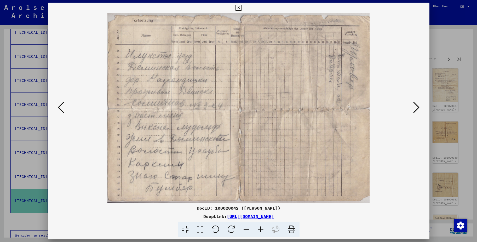
click at [61, 105] on icon at bounding box center [61, 107] width 6 height 13
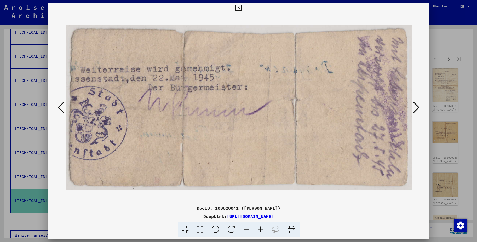
click at [439, 20] on div at bounding box center [238, 121] width 477 height 242
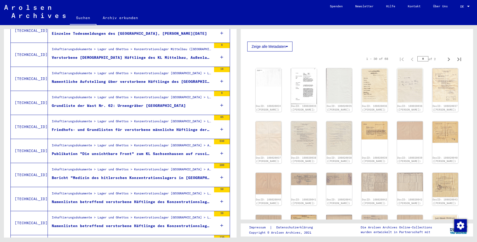
scroll to position [241, 0]
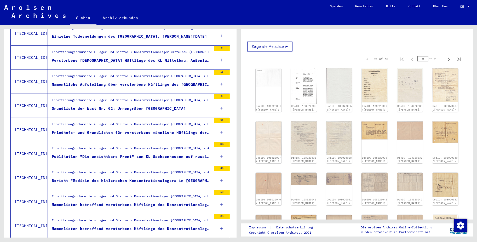
click at [120, 178] on div "Bericht "Medizin des hitlerschen Konzentrationslagers in [GEOGRAPHIC_DATA]/[GEO…" at bounding box center [132, 180] width 160 height 5
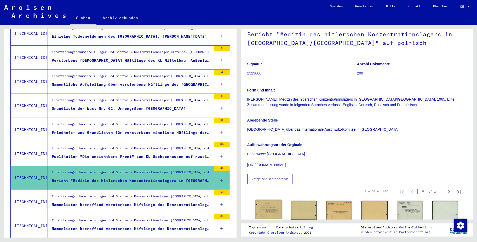
scroll to position [105, 0]
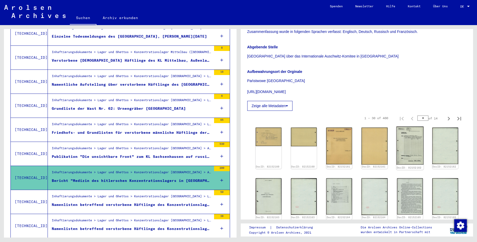
click at [412, 155] on img at bounding box center [409, 145] width 27 height 38
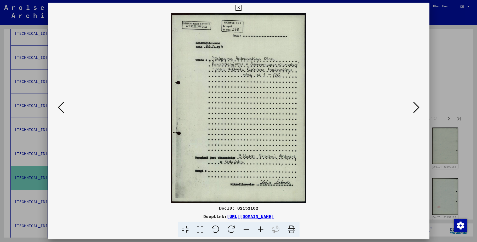
click at [410, 107] on img at bounding box center [239, 108] width 346 height 190
click at [411, 107] on img at bounding box center [239, 108] width 346 height 190
click at [414, 107] on icon at bounding box center [416, 107] width 6 height 13
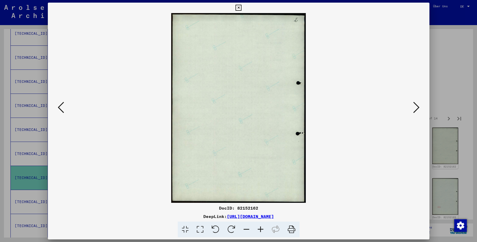
click at [416, 107] on icon at bounding box center [416, 107] width 6 height 13
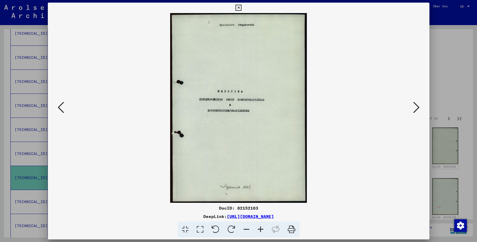
click at [416, 107] on icon at bounding box center [416, 107] width 6 height 13
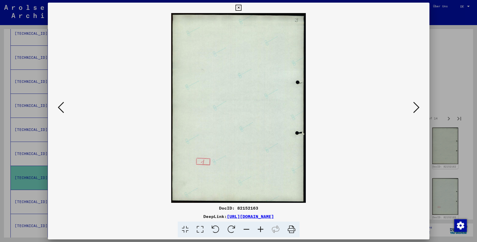
click at [416, 107] on icon at bounding box center [416, 107] width 6 height 13
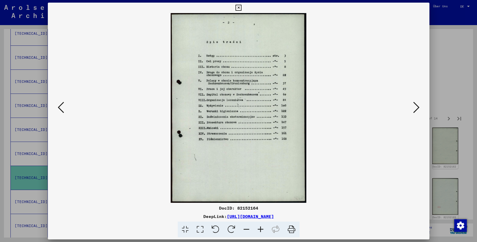
click at [416, 107] on icon at bounding box center [416, 107] width 6 height 13
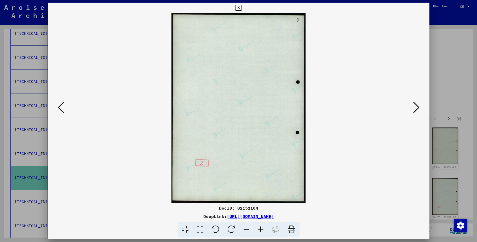
click at [416, 107] on icon at bounding box center [416, 107] width 6 height 13
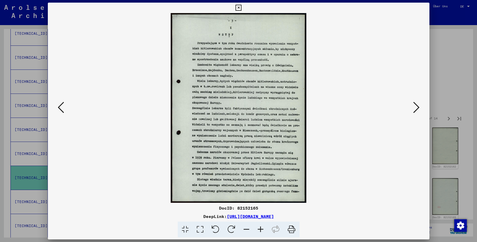
drag, startPoint x: 416, startPoint y: 107, endPoint x: 427, endPoint y: 147, distance: 42.0
click at [427, 147] on div at bounding box center [238, 108] width 381 height 190
click at [260, 232] on icon at bounding box center [260, 230] width 14 height 16
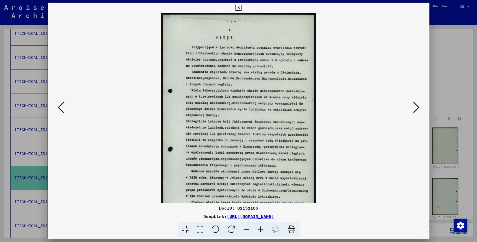
click at [260, 232] on icon at bounding box center [260, 230] width 14 height 16
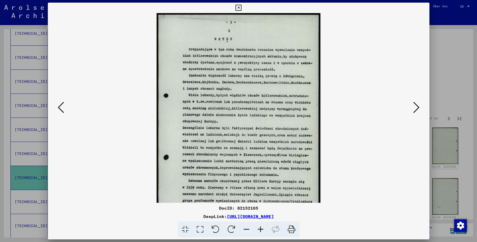
click at [260, 232] on icon at bounding box center [260, 230] width 14 height 16
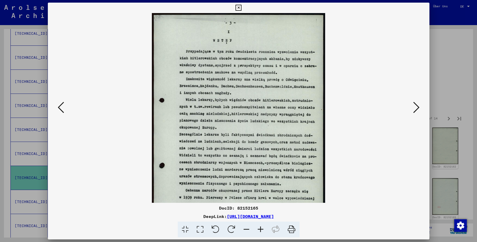
click at [260, 232] on icon at bounding box center [260, 230] width 14 height 16
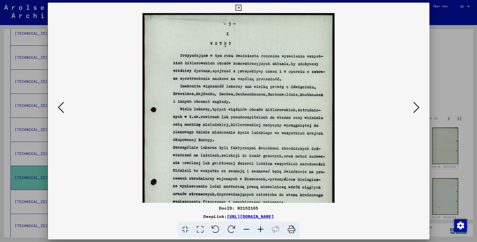
click at [260, 232] on icon at bounding box center [260, 230] width 14 height 16
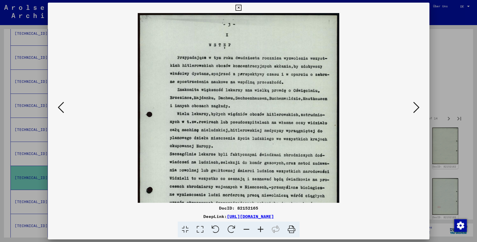
click at [260, 232] on icon at bounding box center [260, 230] width 14 height 16
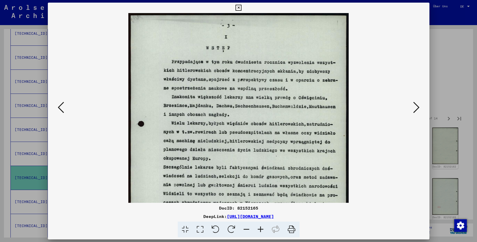
click at [260, 232] on icon at bounding box center [260, 230] width 14 height 16
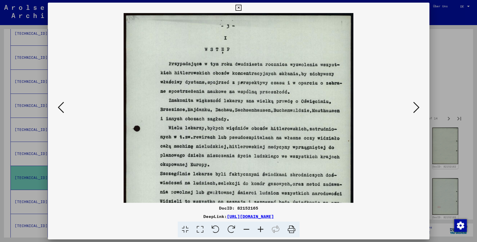
click at [260, 232] on icon at bounding box center [260, 230] width 14 height 16
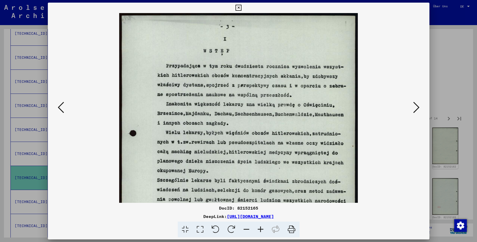
click at [260, 232] on icon at bounding box center [260, 230] width 14 height 16
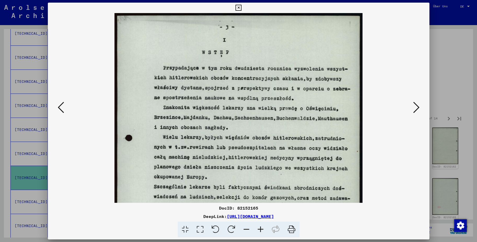
click at [415, 111] on icon at bounding box center [416, 107] width 6 height 13
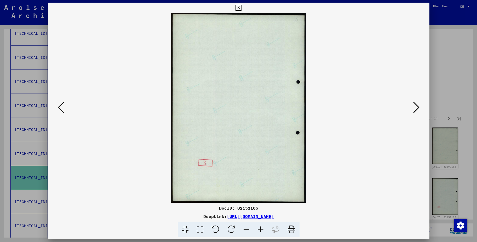
click at [414, 109] on icon at bounding box center [416, 107] width 6 height 13
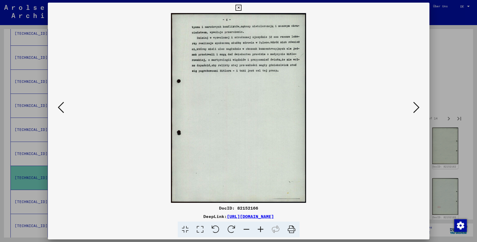
click at [414, 109] on icon at bounding box center [416, 107] width 6 height 13
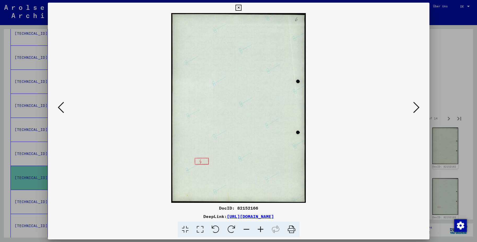
click at [414, 109] on icon at bounding box center [416, 107] width 6 height 13
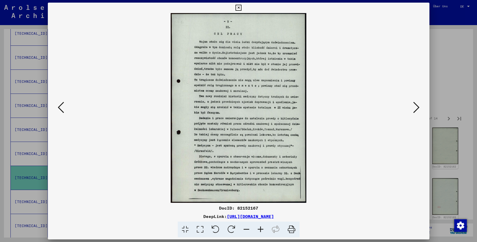
click at [414, 109] on icon at bounding box center [416, 107] width 6 height 13
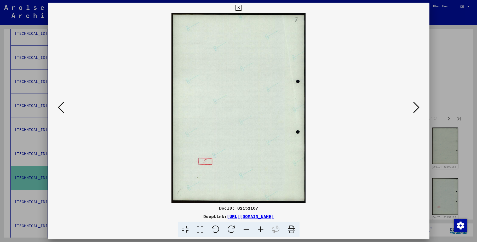
click at [414, 109] on icon at bounding box center [416, 107] width 6 height 13
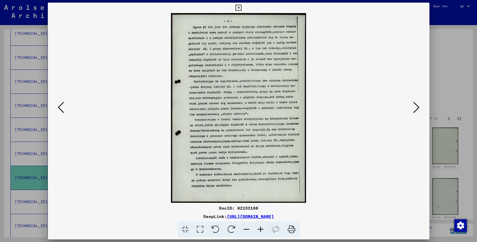
click at [414, 109] on icon at bounding box center [416, 107] width 6 height 13
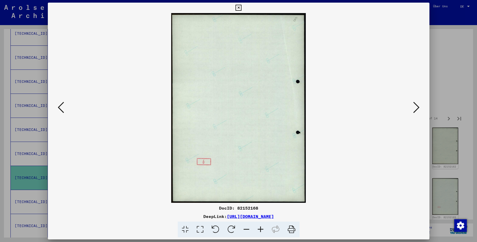
click at [414, 109] on icon at bounding box center [416, 107] width 6 height 13
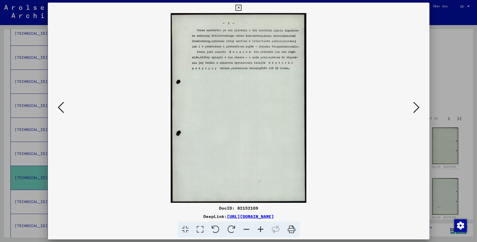
click at [414, 109] on icon at bounding box center [416, 107] width 6 height 13
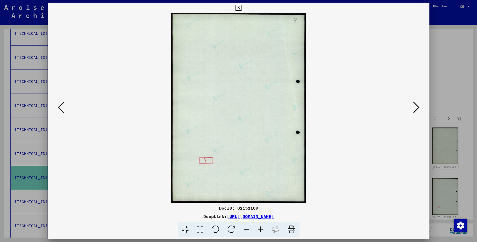
click at [414, 109] on icon at bounding box center [416, 107] width 6 height 13
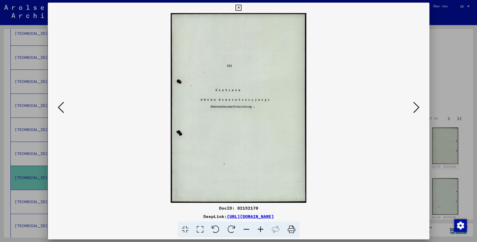
click at [414, 109] on icon at bounding box center [416, 107] width 6 height 13
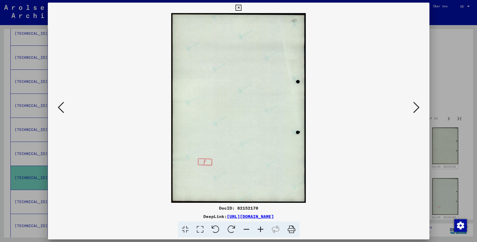
click at [414, 109] on icon at bounding box center [416, 107] width 6 height 13
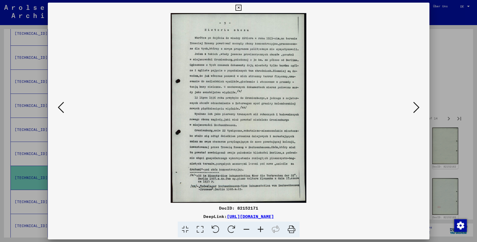
click at [414, 109] on icon at bounding box center [416, 107] width 6 height 13
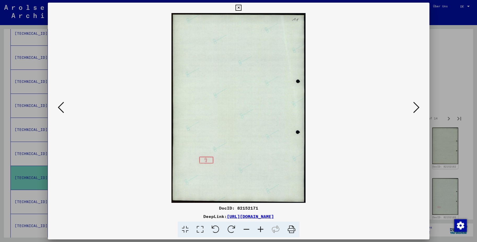
click at [414, 109] on icon at bounding box center [416, 107] width 6 height 13
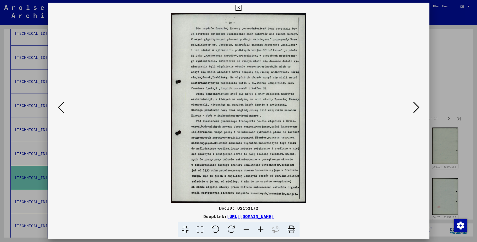
click at [414, 109] on icon at bounding box center [416, 107] width 6 height 13
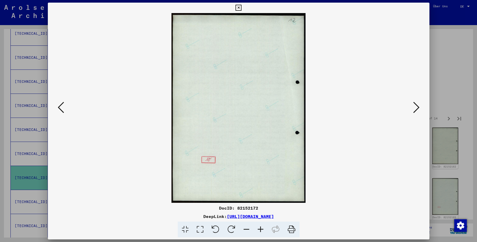
click at [414, 109] on icon at bounding box center [416, 107] width 6 height 13
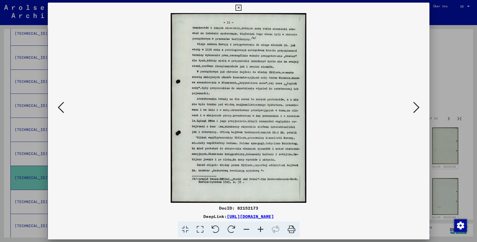
click at [414, 109] on icon at bounding box center [416, 107] width 6 height 13
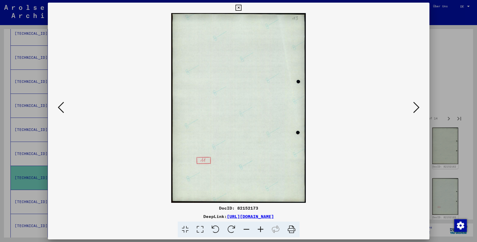
click at [414, 109] on icon at bounding box center [416, 107] width 6 height 13
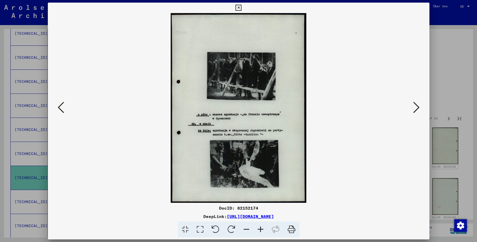
click at [263, 228] on icon at bounding box center [260, 230] width 14 height 16
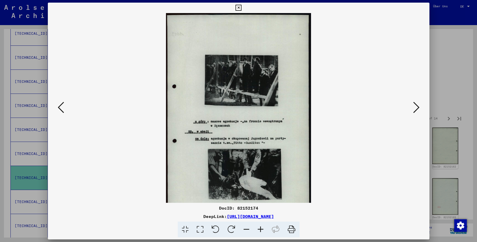
click at [263, 228] on icon at bounding box center [260, 230] width 14 height 16
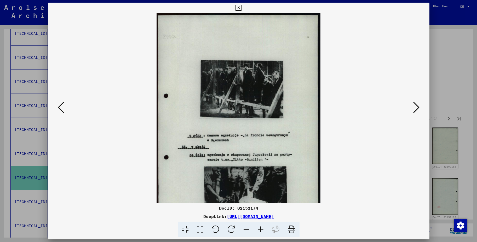
click at [263, 228] on icon at bounding box center [260, 230] width 14 height 16
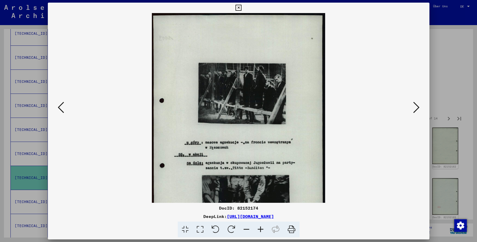
click at [263, 228] on icon at bounding box center [260, 230] width 14 height 16
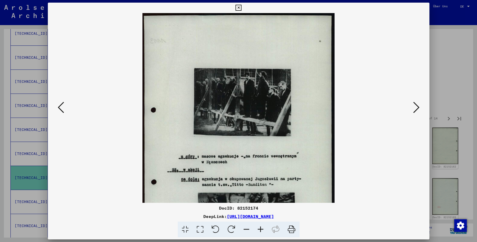
click at [263, 228] on icon at bounding box center [260, 230] width 14 height 16
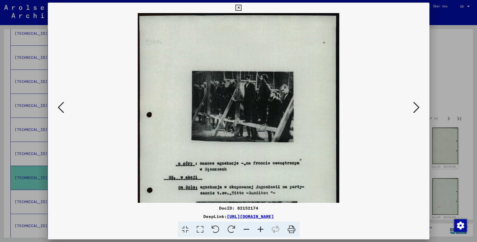
click at [263, 228] on icon at bounding box center [260, 230] width 14 height 16
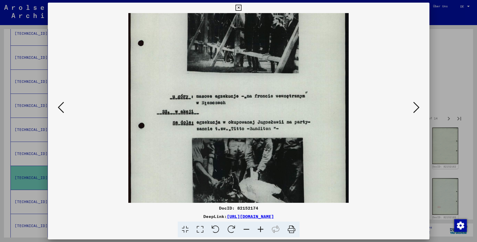
scroll to position [118, 0]
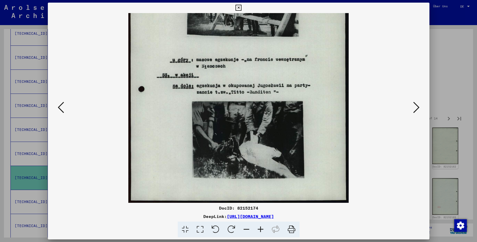
drag, startPoint x: 230, startPoint y: 50, endPoint x: 228, endPoint y: 4, distance: 46.0
click at [228, 4] on div "DocID: 82152174 DeepLink: [URL][DOMAIN_NAME]" at bounding box center [238, 120] width 381 height 235
click at [414, 99] on div at bounding box center [238, 108] width 381 height 190
click at [420, 106] on button at bounding box center [415, 107] width 9 height 15
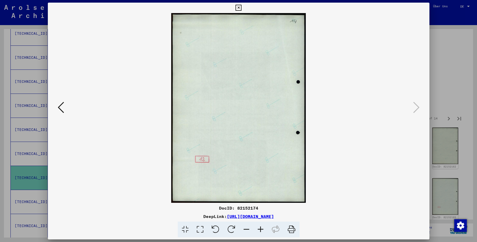
scroll to position [0, 0]
click at [427, 68] on div at bounding box center [238, 108] width 381 height 190
click at [435, 68] on div at bounding box center [238, 121] width 477 height 242
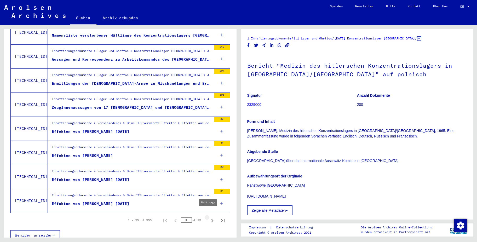
click at [211, 219] on icon "Next page" at bounding box center [212, 221] width 2 height 4
type input "*"
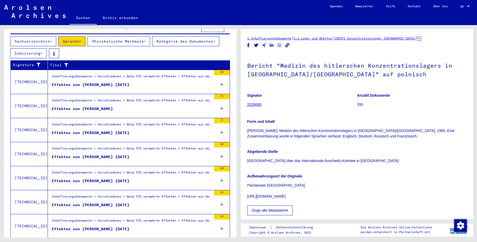
scroll to position [105, 0]
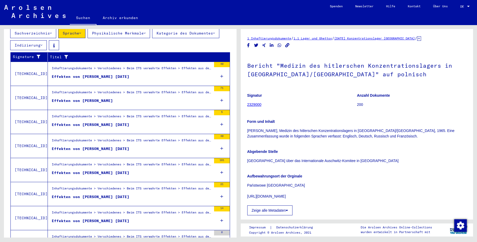
click at [129, 122] on div "Effekten von [PERSON_NAME] [DATE]" at bounding box center [91, 124] width 78 height 5
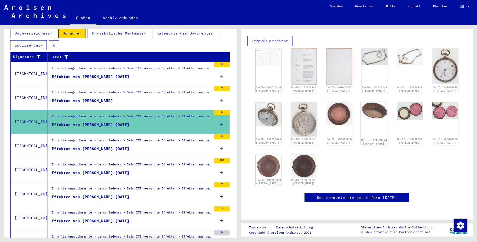
scroll to position [131, 0]
click at [361, 51] on div "DocID: 108020848 ([PERSON_NAME])" at bounding box center [374, 70] width 27 height 47
click at [369, 47] on img at bounding box center [374, 56] width 27 height 18
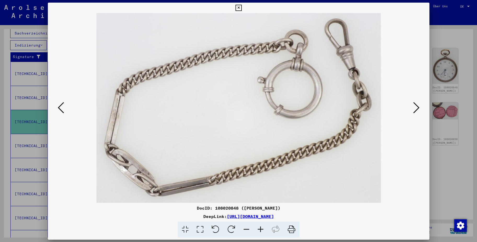
click at [369, 44] on img at bounding box center [239, 108] width 346 height 190
click at [421, 111] on button at bounding box center [415, 107] width 9 height 15
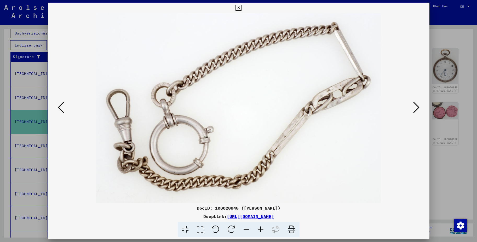
click at [421, 111] on button at bounding box center [415, 107] width 9 height 15
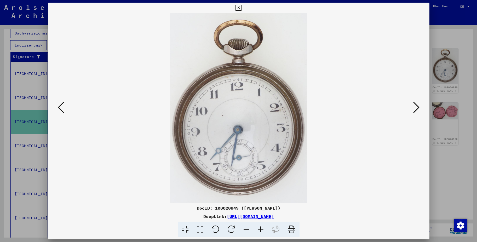
click at [421, 111] on button at bounding box center [415, 107] width 9 height 15
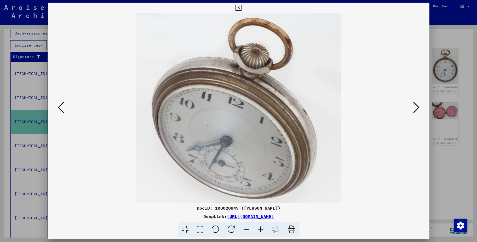
click at [421, 111] on button at bounding box center [415, 107] width 9 height 15
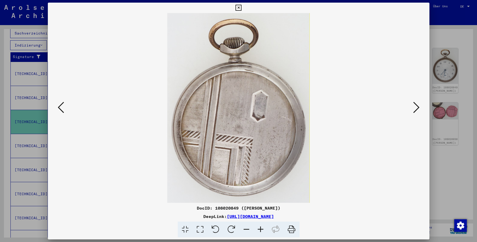
click at [421, 111] on button at bounding box center [415, 107] width 9 height 15
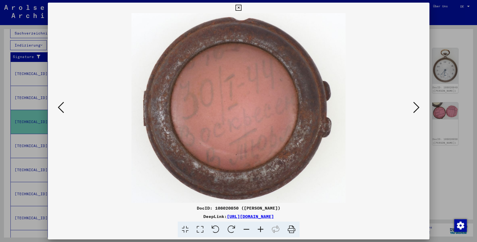
click at [64, 108] on icon at bounding box center [61, 107] width 6 height 13
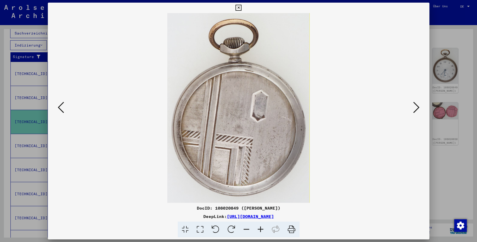
click at [420, 111] on div at bounding box center [238, 108] width 381 height 190
click at [417, 109] on icon at bounding box center [416, 107] width 6 height 13
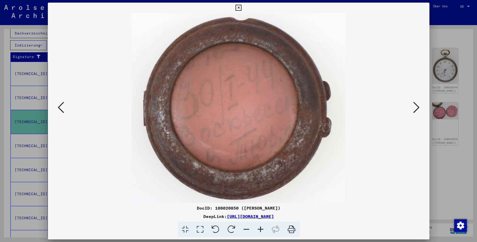
click at [417, 109] on icon at bounding box center [416, 107] width 6 height 13
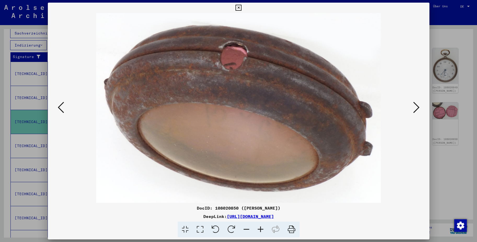
click at [417, 109] on icon at bounding box center [416, 107] width 6 height 13
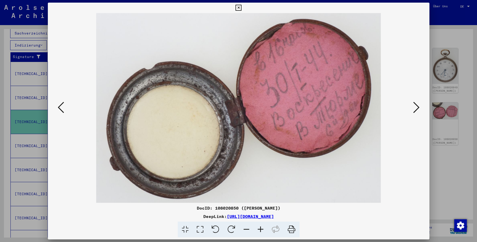
click at [417, 109] on icon at bounding box center [416, 107] width 6 height 13
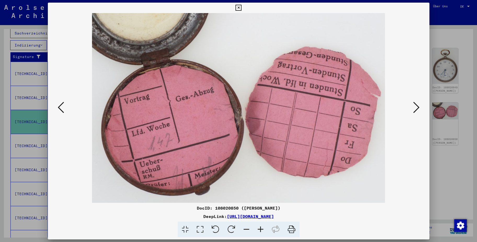
click at [417, 107] on icon at bounding box center [416, 107] width 6 height 13
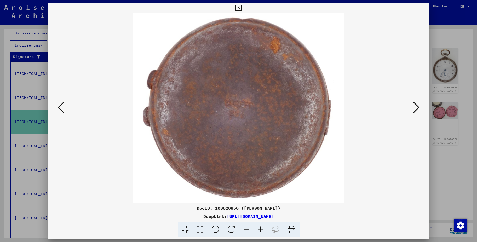
click at [417, 107] on icon at bounding box center [416, 107] width 6 height 13
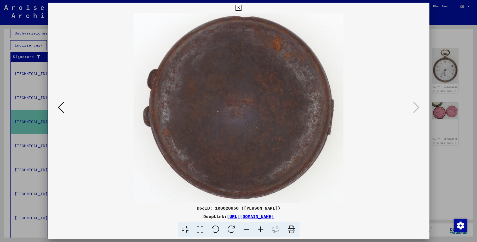
click at [439, 181] on div at bounding box center [238, 121] width 477 height 242
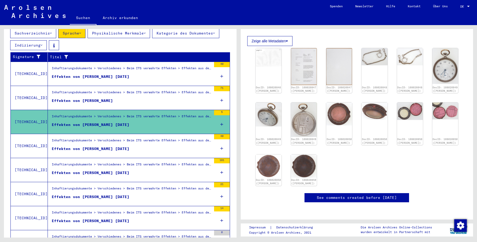
click at [90, 146] on div "Effekten von [PERSON_NAME] [DATE]" at bounding box center [91, 148] width 78 height 5
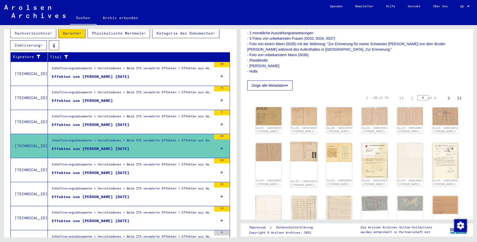
scroll to position [418, 0]
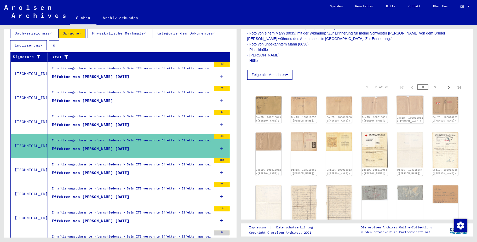
click at [401, 96] on img at bounding box center [409, 105] width 27 height 19
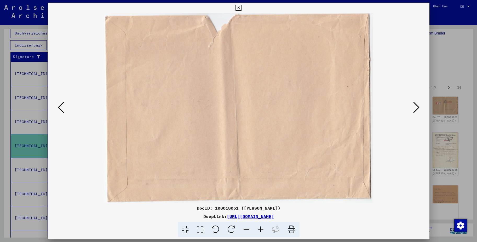
click at [415, 108] on icon at bounding box center [416, 107] width 6 height 13
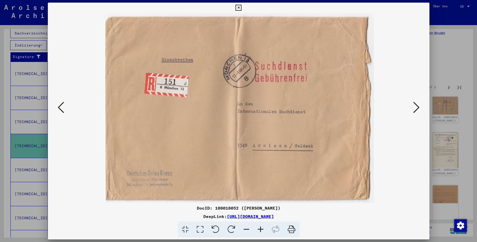
click at [415, 108] on icon at bounding box center [416, 107] width 6 height 13
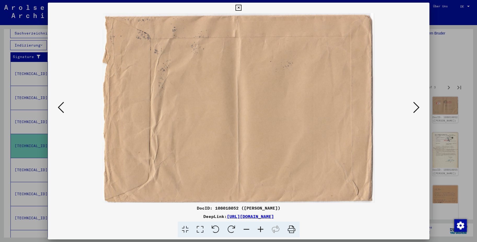
click at [214, 127] on img at bounding box center [239, 108] width 346 height 190
click at [411, 110] on img at bounding box center [239, 108] width 346 height 190
click at [415, 109] on icon at bounding box center [416, 107] width 6 height 13
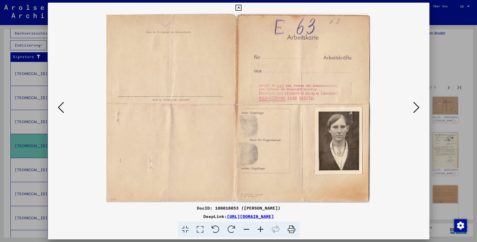
click at [380, 220] on div "DocID: 108018053 ([PERSON_NAME]) DeepLink: [URL][DOMAIN_NAME]" at bounding box center [238, 221] width 381 height 33
click at [259, 231] on icon at bounding box center [260, 230] width 14 height 16
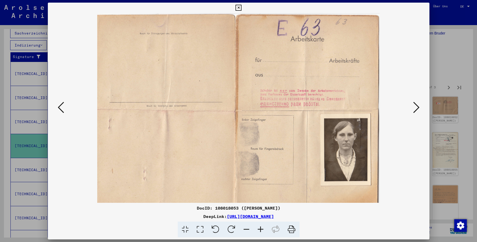
click at [259, 231] on icon at bounding box center [260, 230] width 14 height 16
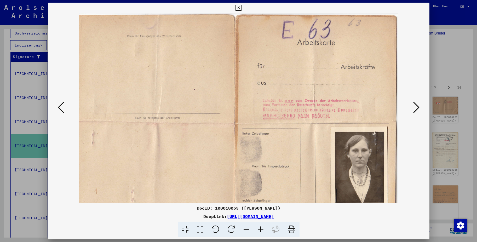
click at [259, 231] on icon at bounding box center [260, 230] width 14 height 16
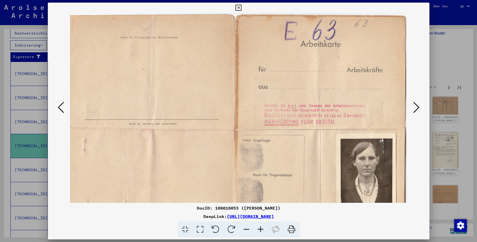
click at [259, 231] on icon at bounding box center [260, 230] width 14 height 16
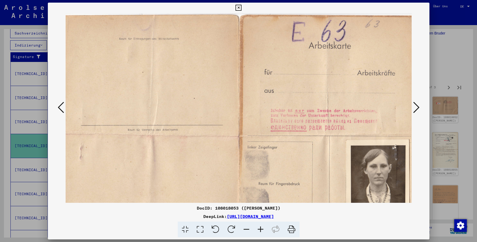
click at [259, 231] on icon at bounding box center [260, 230] width 14 height 16
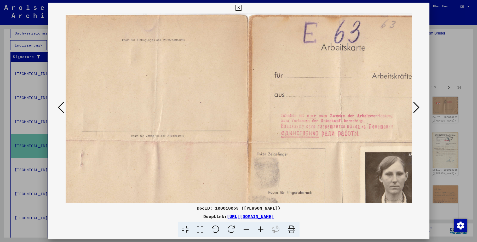
click at [259, 231] on icon at bounding box center [260, 230] width 14 height 16
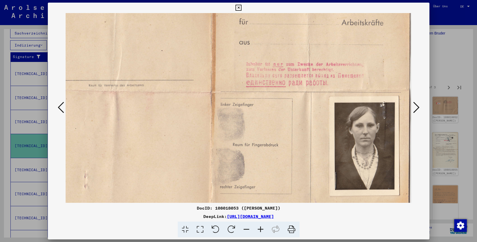
scroll to position [57, 45]
drag, startPoint x: 315, startPoint y: 176, endPoint x: 150, endPoint y: 120, distance: 174.2
click at [150, 120] on img at bounding box center [215, 96] width 391 height 281
click at [418, 108] on icon at bounding box center [416, 107] width 6 height 13
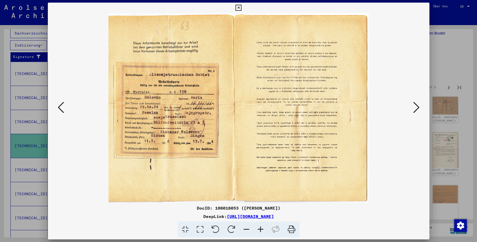
click at [417, 108] on icon at bounding box center [416, 107] width 6 height 13
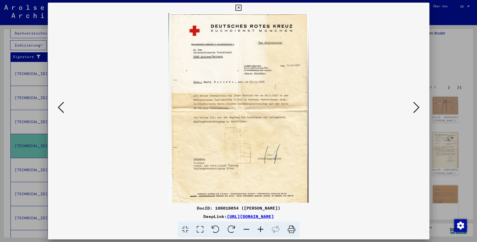
click at [417, 108] on icon at bounding box center [416, 107] width 6 height 13
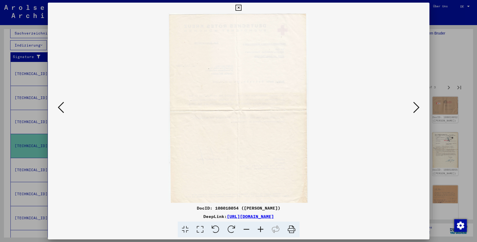
click at [417, 108] on icon at bounding box center [416, 107] width 6 height 13
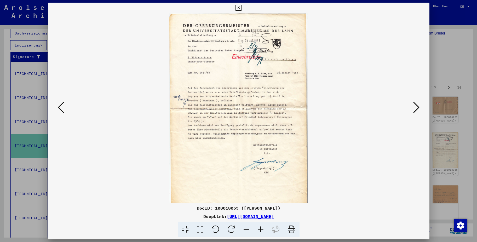
click at [417, 108] on icon at bounding box center [416, 107] width 6 height 13
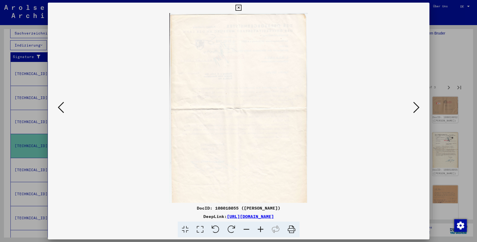
click at [417, 108] on icon at bounding box center [416, 107] width 6 height 13
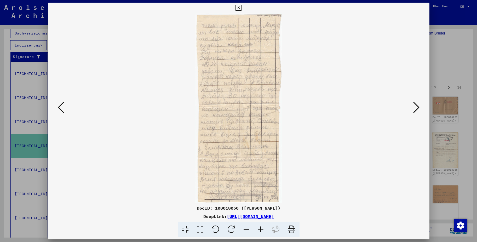
click at [417, 108] on icon at bounding box center [416, 107] width 6 height 13
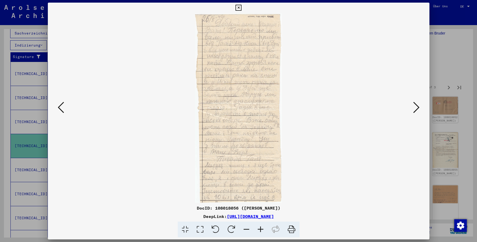
click at [60, 113] on icon at bounding box center [61, 107] width 6 height 13
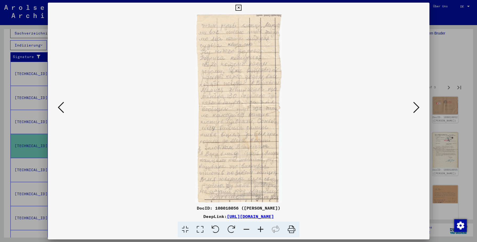
drag, startPoint x: 249, startPoint y: 230, endPoint x: 254, endPoint y: 230, distance: 4.7
click at [254, 231] on span at bounding box center [239, 230] width 122 height 16
click at [259, 229] on icon at bounding box center [260, 230] width 14 height 16
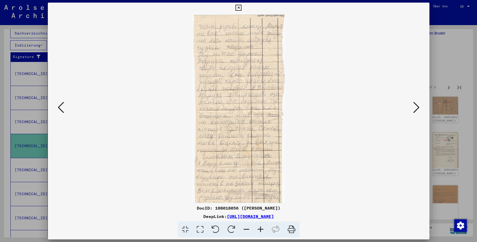
click at [258, 228] on icon at bounding box center [260, 230] width 14 height 16
click at [258, 227] on icon at bounding box center [260, 230] width 14 height 16
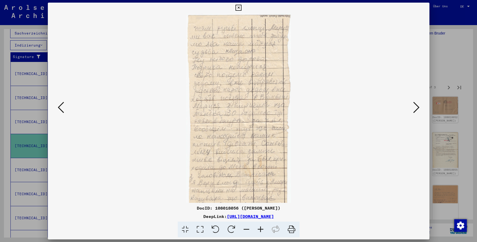
click at [257, 227] on icon at bounding box center [260, 230] width 14 height 16
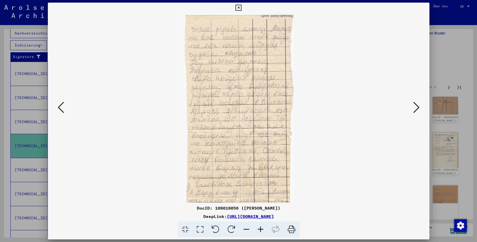
click at [257, 226] on icon at bounding box center [260, 230] width 14 height 16
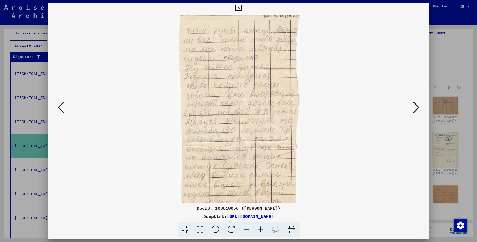
click at [257, 226] on icon at bounding box center [260, 230] width 14 height 16
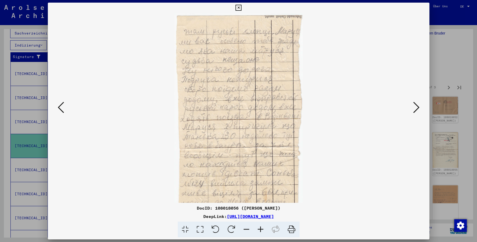
click at [257, 226] on icon at bounding box center [260, 230] width 14 height 16
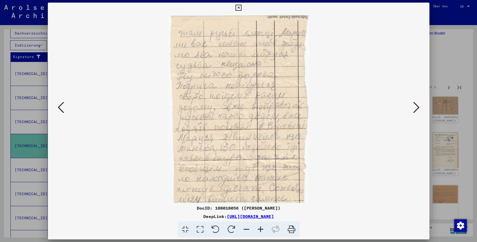
click at [257, 226] on icon at bounding box center [260, 230] width 14 height 16
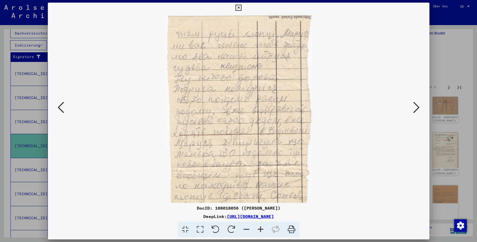
click at [257, 226] on icon at bounding box center [260, 230] width 14 height 16
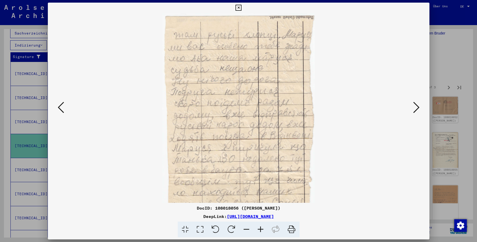
click at [256, 225] on icon at bounding box center [260, 230] width 14 height 16
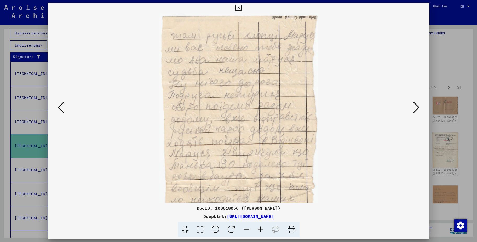
click at [256, 224] on icon at bounding box center [260, 230] width 14 height 16
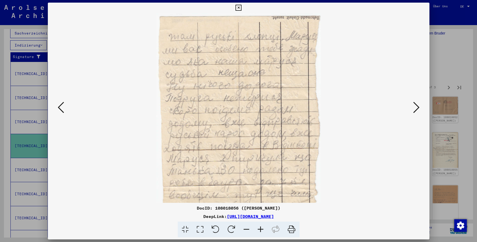
click at [256, 224] on icon at bounding box center [260, 230] width 14 height 16
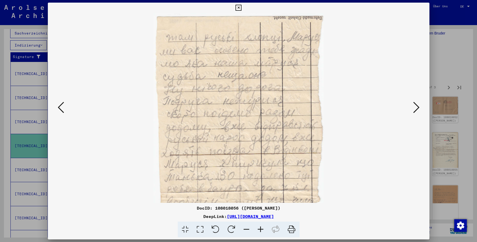
click at [56, 112] on button at bounding box center [60, 107] width 9 height 15
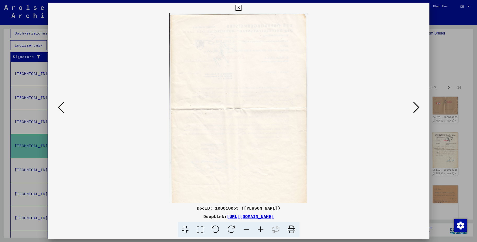
click at [60, 112] on icon at bounding box center [61, 107] width 6 height 13
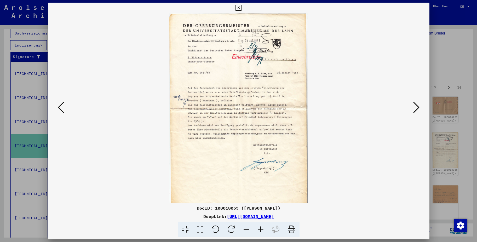
click at [415, 109] on icon at bounding box center [416, 107] width 6 height 13
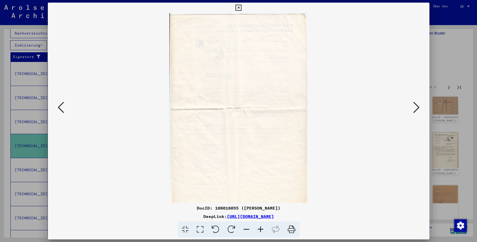
click at [415, 109] on icon at bounding box center [416, 107] width 6 height 13
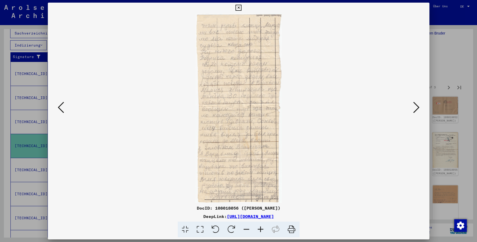
click at [415, 109] on icon at bounding box center [416, 107] width 6 height 13
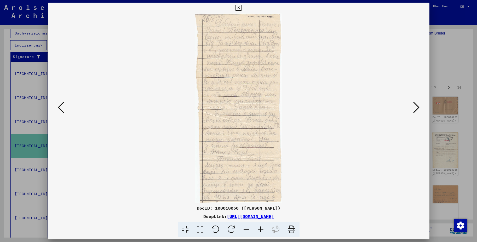
click at [415, 109] on icon at bounding box center [416, 107] width 6 height 13
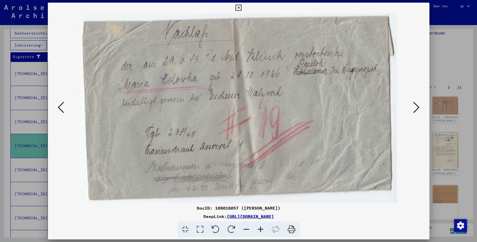
click at [55, 107] on div at bounding box center [238, 108] width 381 height 190
click at [63, 107] on icon at bounding box center [61, 107] width 6 height 13
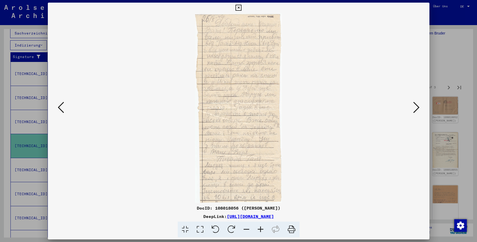
click at [258, 230] on icon at bounding box center [260, 230] width 14 height 16
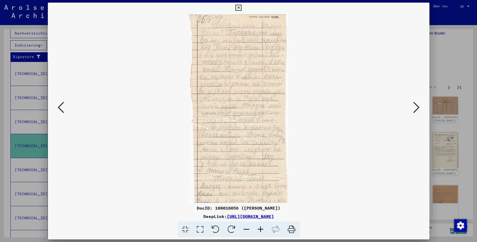
click at [258, 230] on icon at bounding box center [260, 230] width 14 height 16
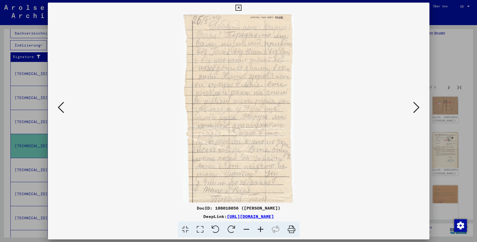
click at [258, 230] on icon at bounding box center [260, 230] width 14 height 16
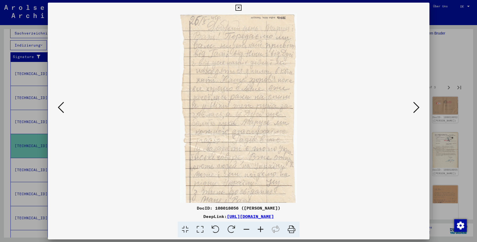
click at [258, 230] on icon at bounding box center [260, 230] width 14 height 16
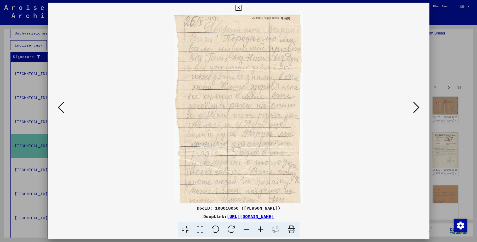
click at [258, 230] on icon at bounding box center [260, 230] width 14 height 16
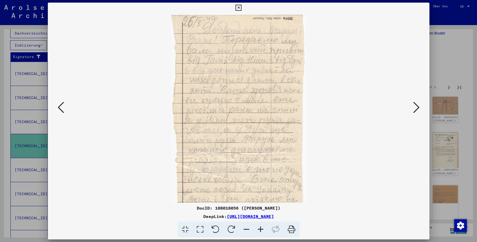
click at [258, 230] on icon at bounding box center [260, 230] width 14 height 16
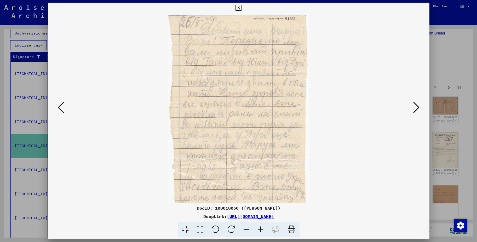
click at [257, 230] on icon at bounding box center [260, 230] width 14 height 16
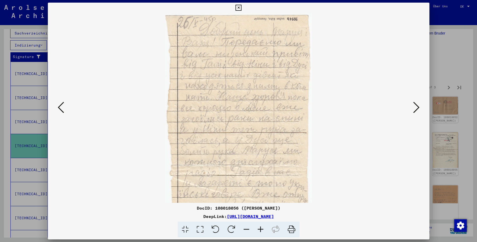
click at [257, 229] on icon at bounding box center [260, 230] width 14 height 16
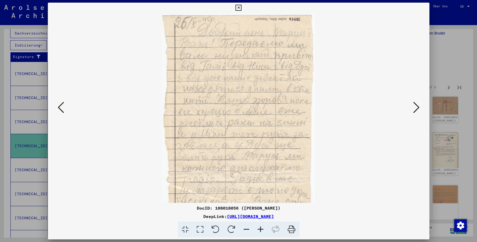
click at [257, 229] on icon at bounding box center [260, 230] width 14 height 16
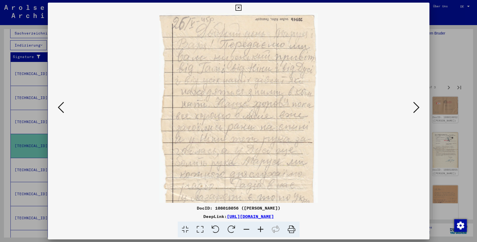
click at [257, 229] on icon at bounding box center [260, 230] width 14 height 16
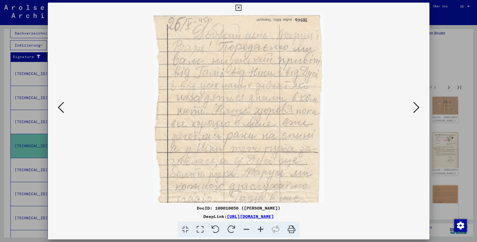
click at [257, 229] on icon at bounding box center [260, 230] width 14 height 16
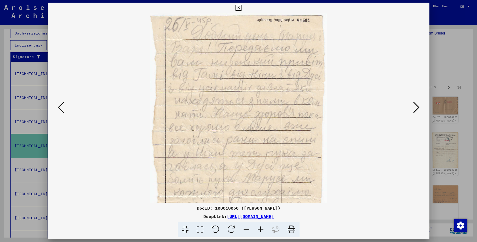
click at [257, 229] on icon at bounding box center [260, 230] width 14 height 16
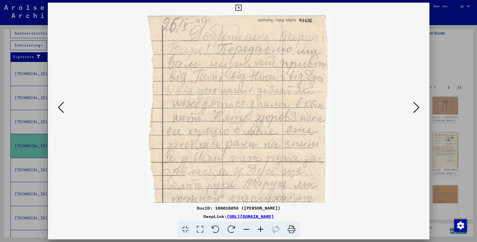
click at [257, 229] on icon at bounding box center [260, 230] width 14 height 16
click at [412, 104] on button at bounding box center [415, 107] width 9 height 15
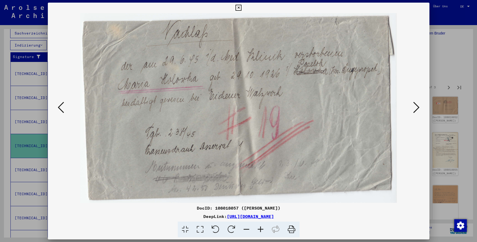
click at [412, 104] on button at bounding box center [415, 107] width 9 height 15
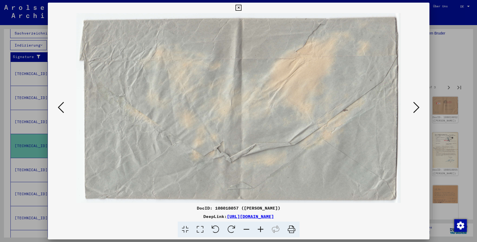
click at [412, 104] on button at bounding box center [415, 107] width 9 height 15
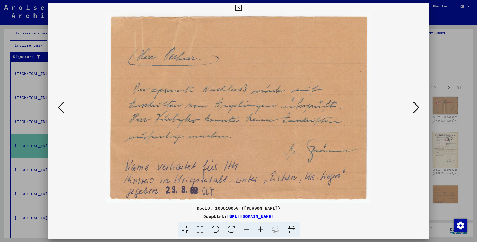
click at [412, 104] on button at bounding box center [415, 107] width 9 height 15
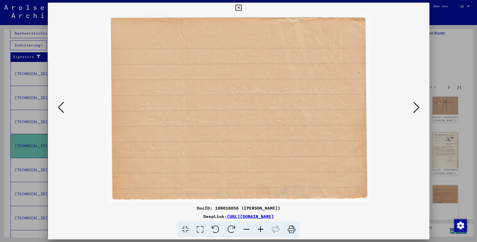
click at [412, 104] on button at bounding box center [415, 107] width 9 height 15
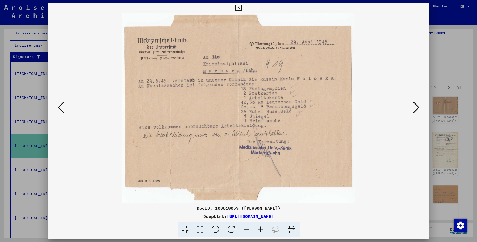
click at [412, 104] on button at bounding box center [415, 107] width 9 height 15
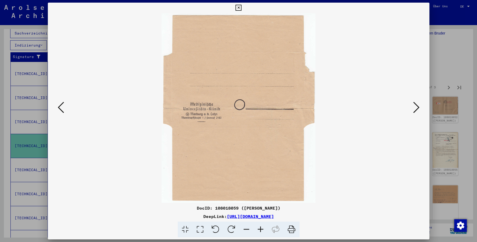
click at [412, 104] on button at bounding box center [415, 107] width 9 height 15
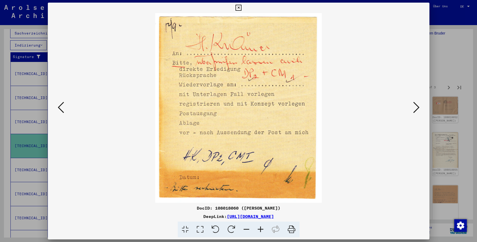
click at [412, 104] on button at bounding box center [415, 107] width 9 height 15
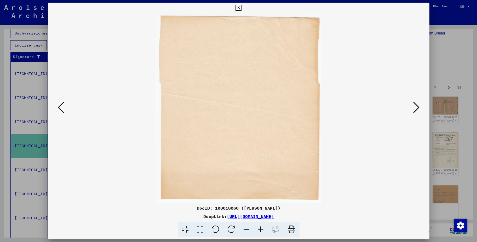
click at [412, 104] on button at bounding box center [415, 107] width 9 height 15
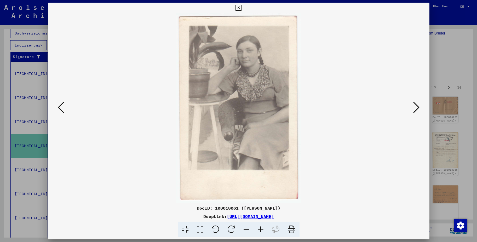
click at [412, 104] on button at bounding box center [415, 107] width 9 height 15
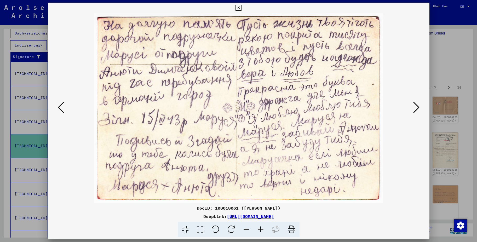
click at [412, 104] on button at bounding box center [415, 107] width 9 height 15
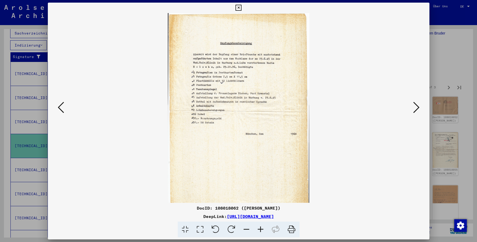
click at [412, 104] on button at bounding box center [415, 107] width 9 height 15
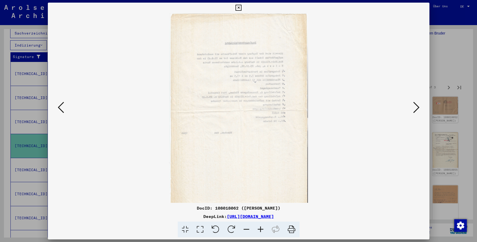
click at [412, 104] on button at bounding box center [415, 107] width 9 height 15
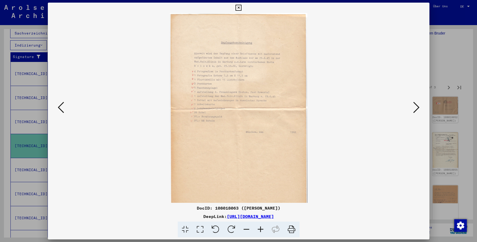
click at [412, 104] on button at bounding box center [415, 107] width 9 height 15
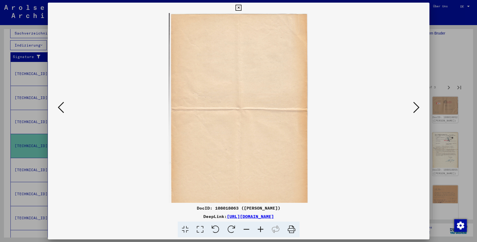
click at [412, 104] on button at bounding box center [415, 107] width 9 height 15
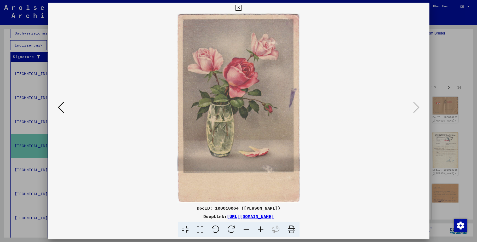
click at [451, 204] on div at bounding box center [238, 121] width 477 height 242
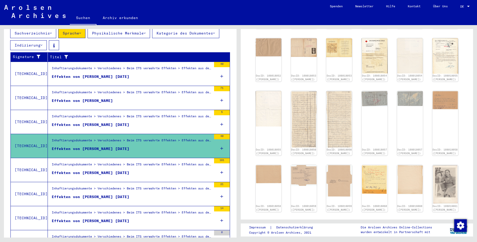
scroll to position [523, 0]
